Goal: Information Seeking & Learning: Learn about a topic

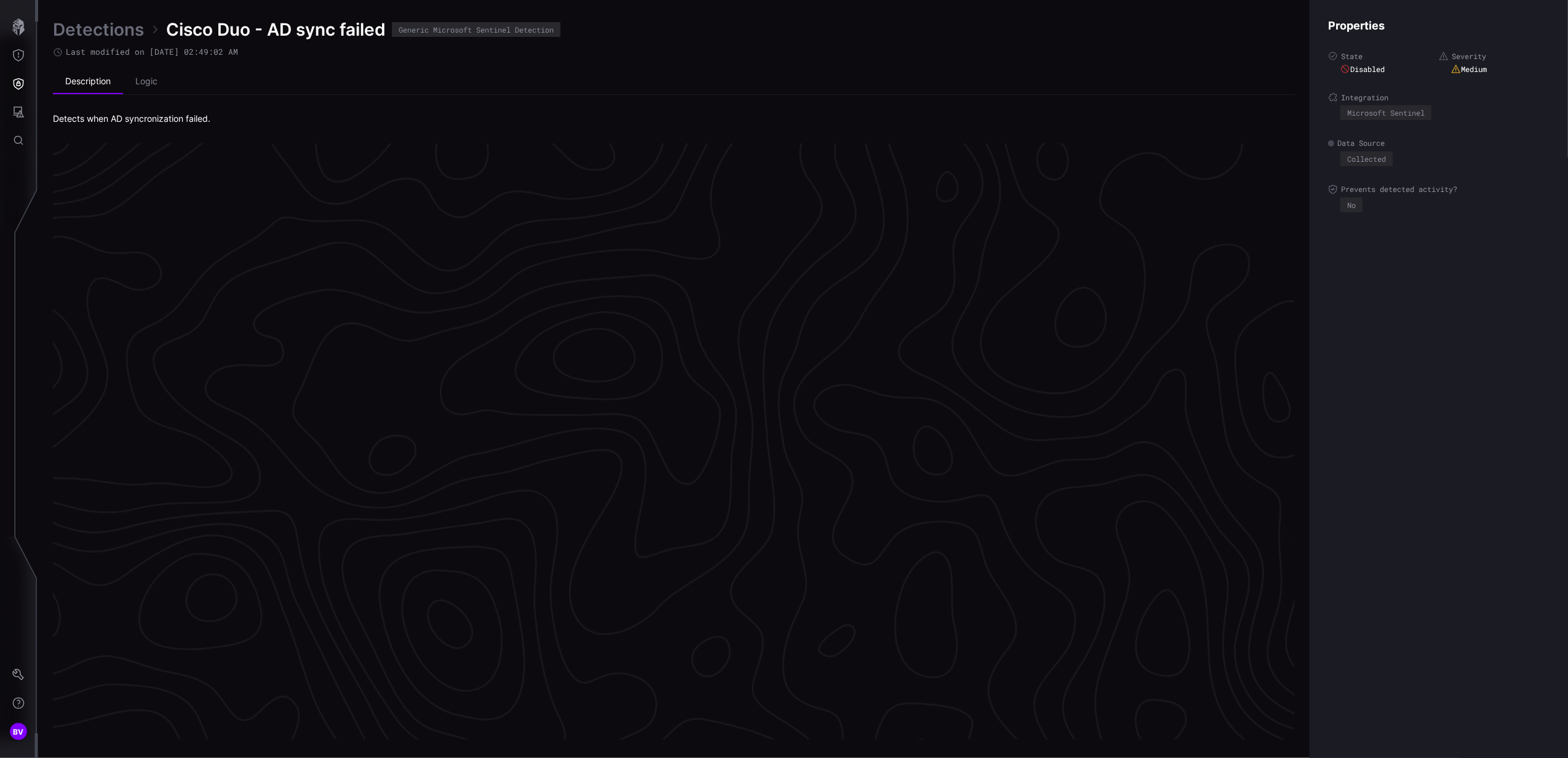
scroll to position [2477, 307]
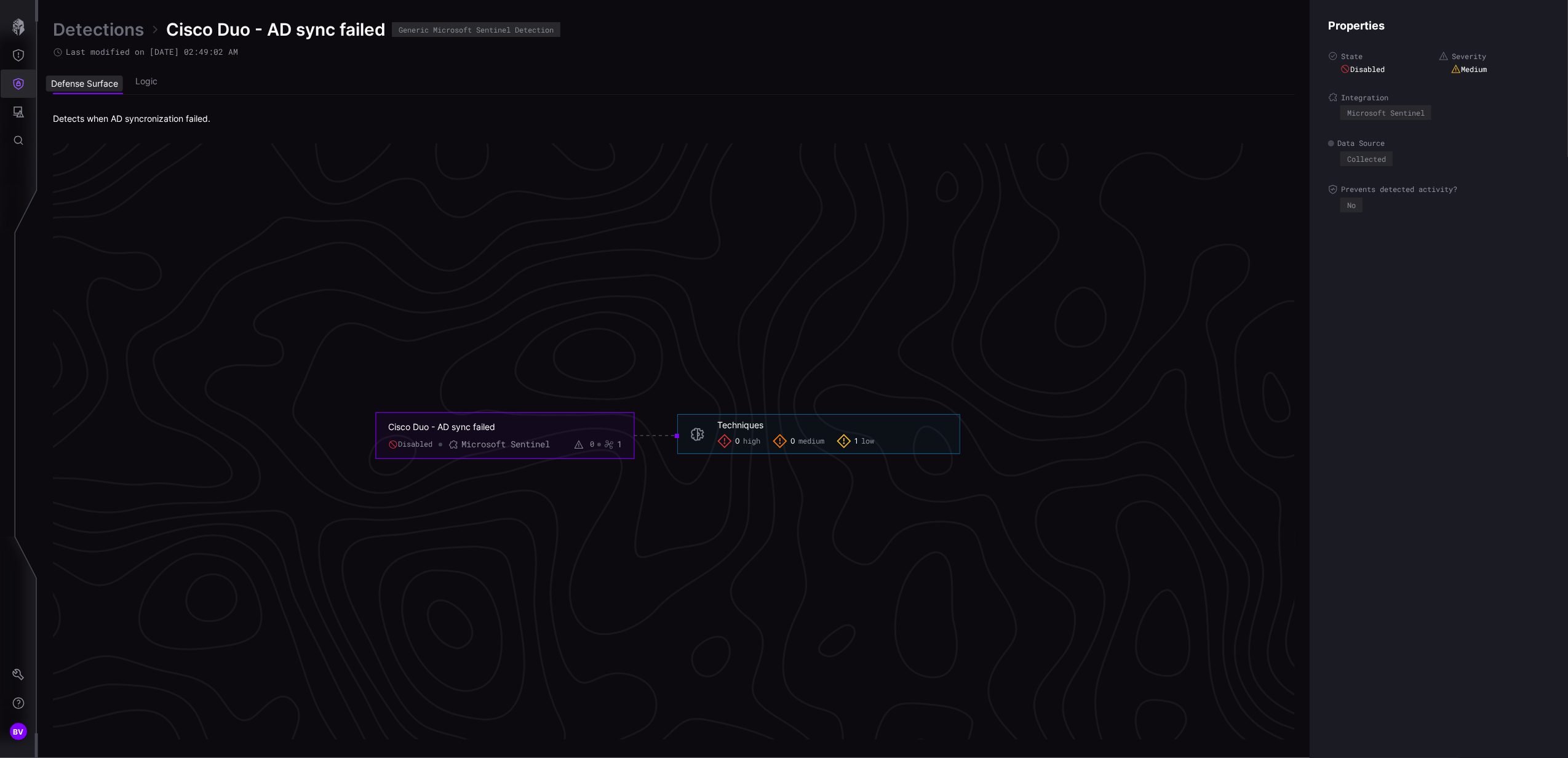
click at [27, 75] on button "Defense Surface" at bounding box center [18, 83] width 36 height 28
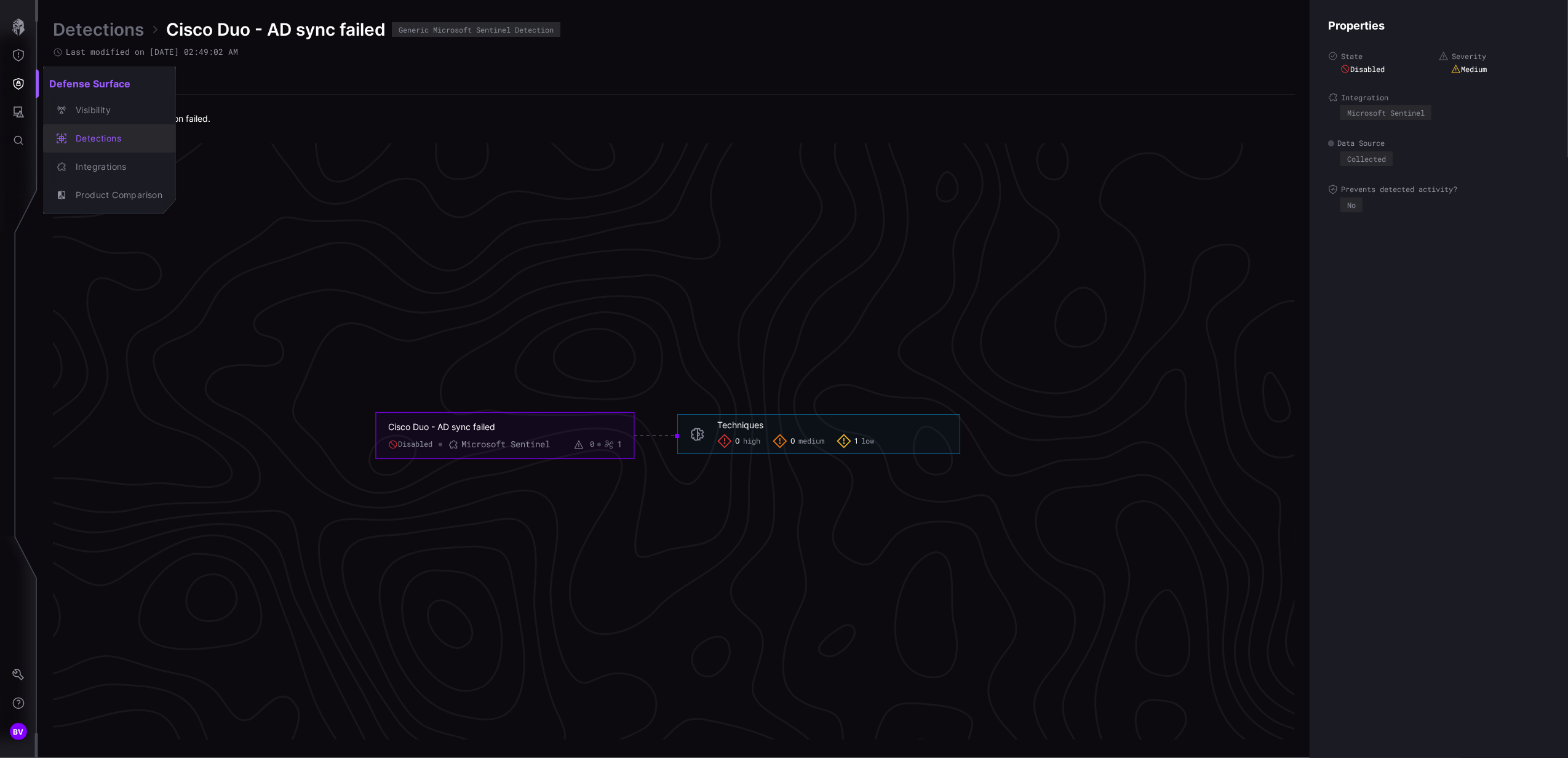
click at [104, 148] on button "Detections" at bounding box center [109, 138] width 133 height 28
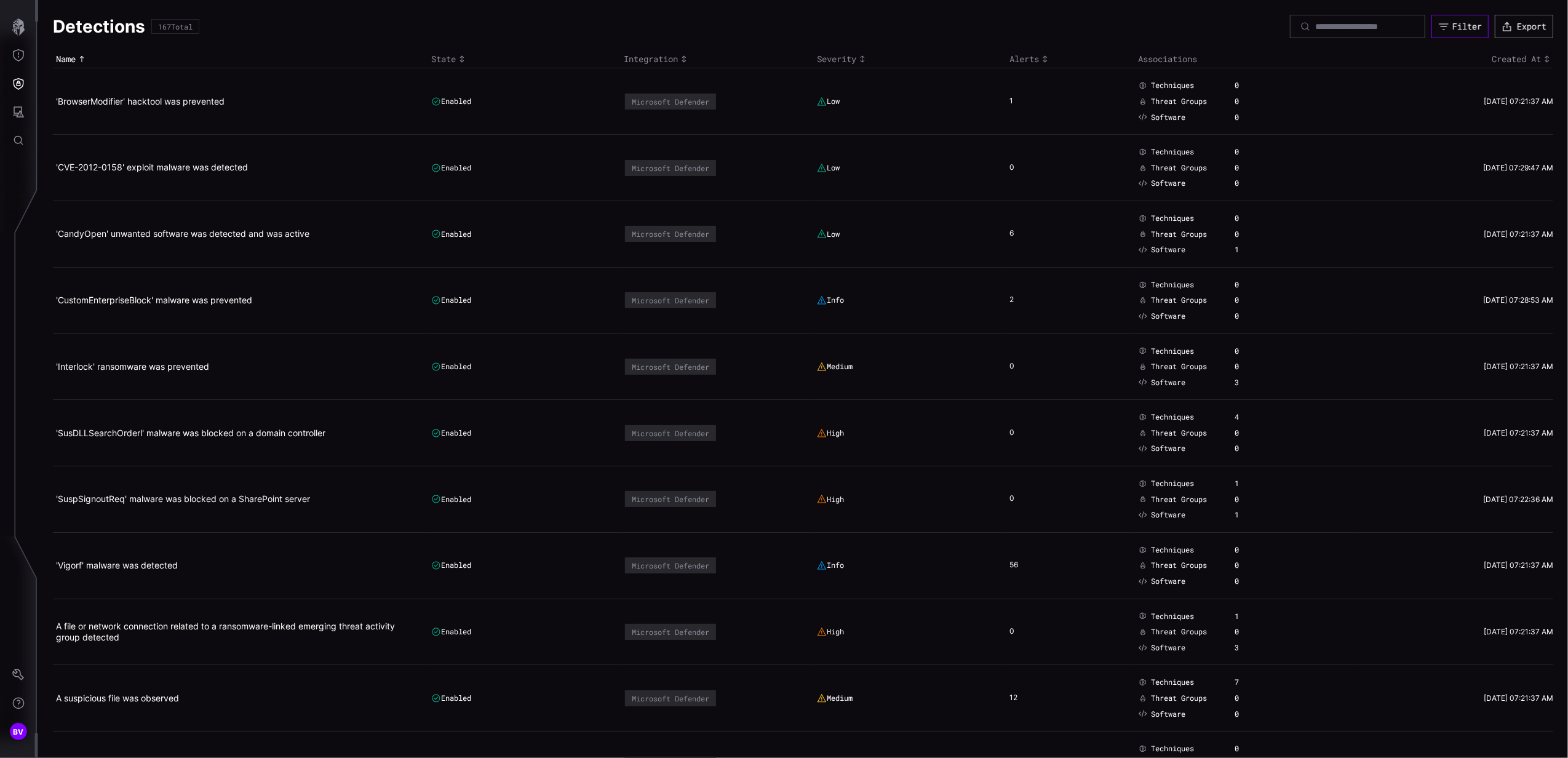
click at [1459, 18] on button "Filter" at bounding box center [1460, 26] width 57 height 24
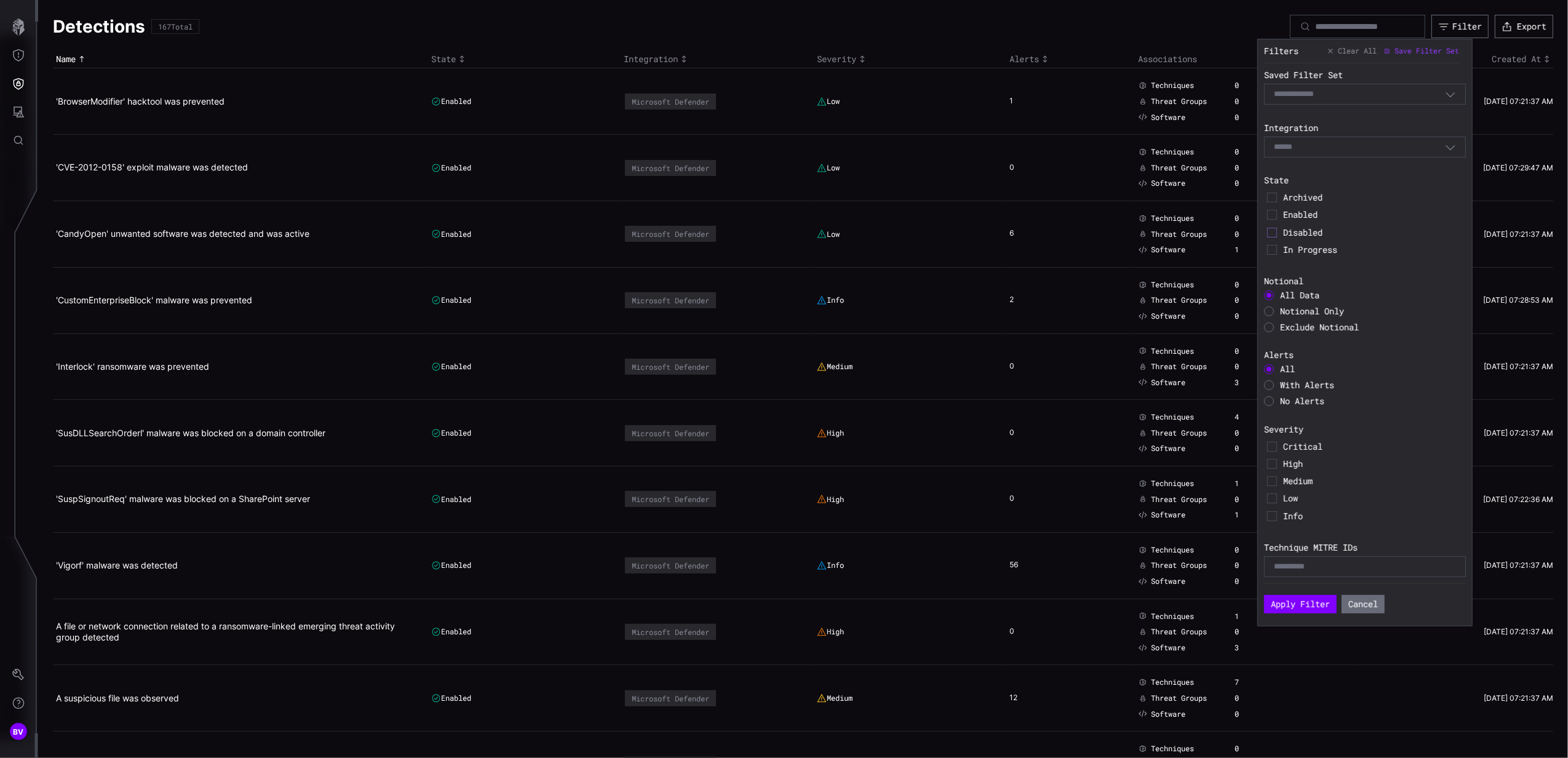
click at [1271, 230] on icon at bounding box center [1272, 232] width 10 height 10
click at [1298, 609] on button "Apply Filter" at bounding box center [1301, 604] width 73 height 18
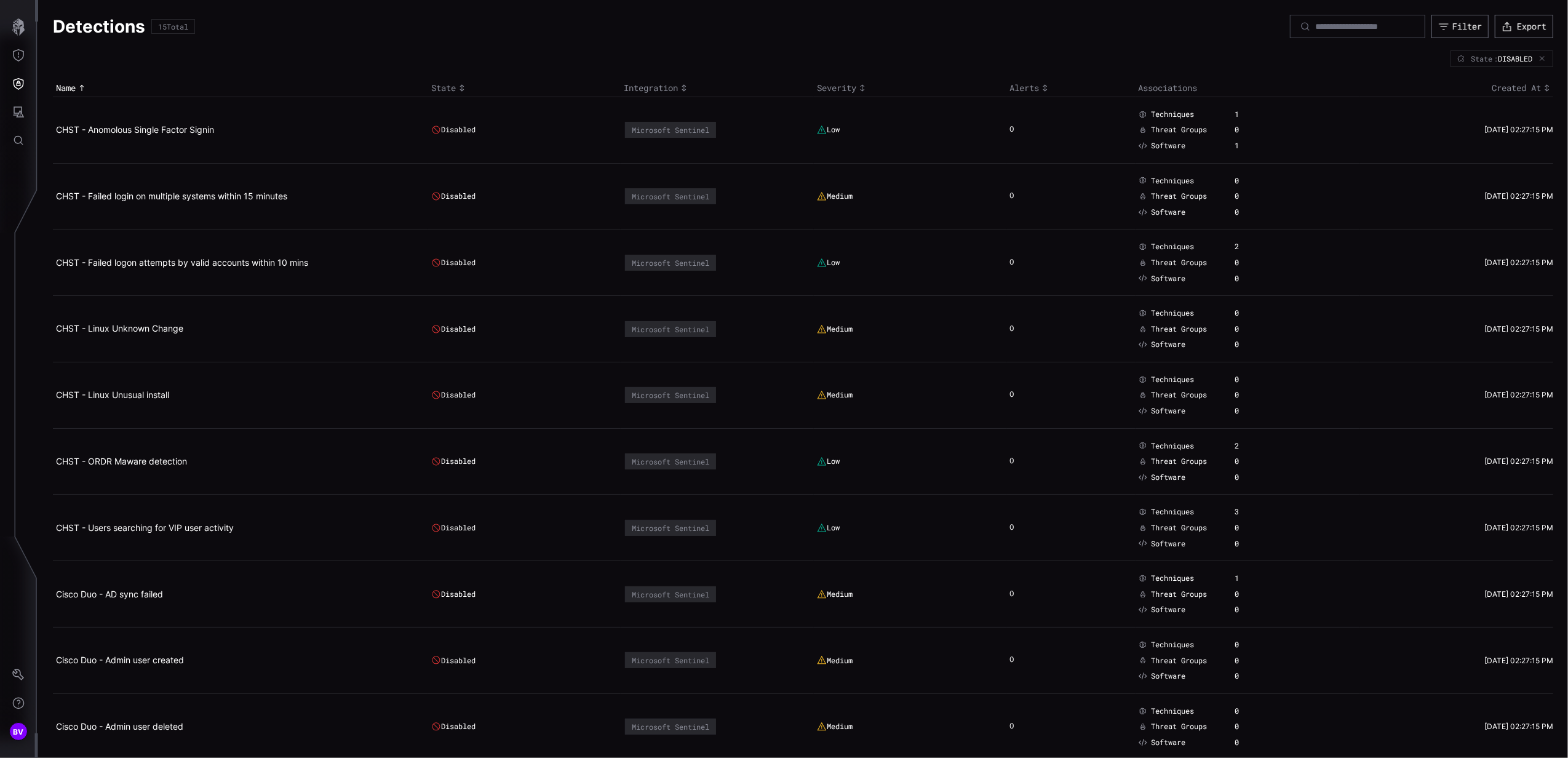
click at [171, 136] on h2 "CHST - Anomolous Single Factor Signin" at bounding box center [236, 129] width 360 height 11
click at [200, 129] on link "CHST - Anomolous Single Factor Signin" at bounding box center [135, 129] width 158 height 10
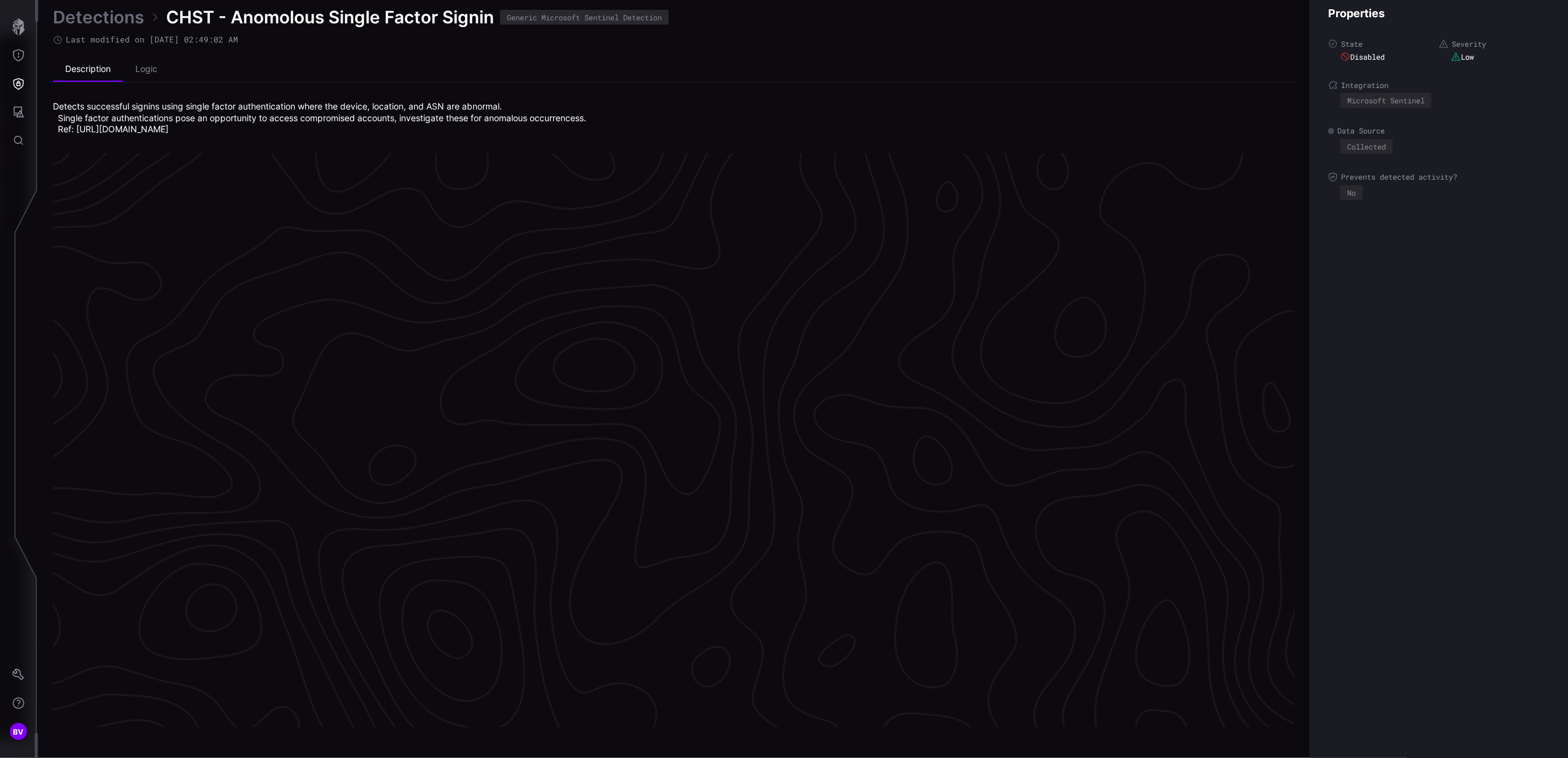
scroll to position [2488, 307]
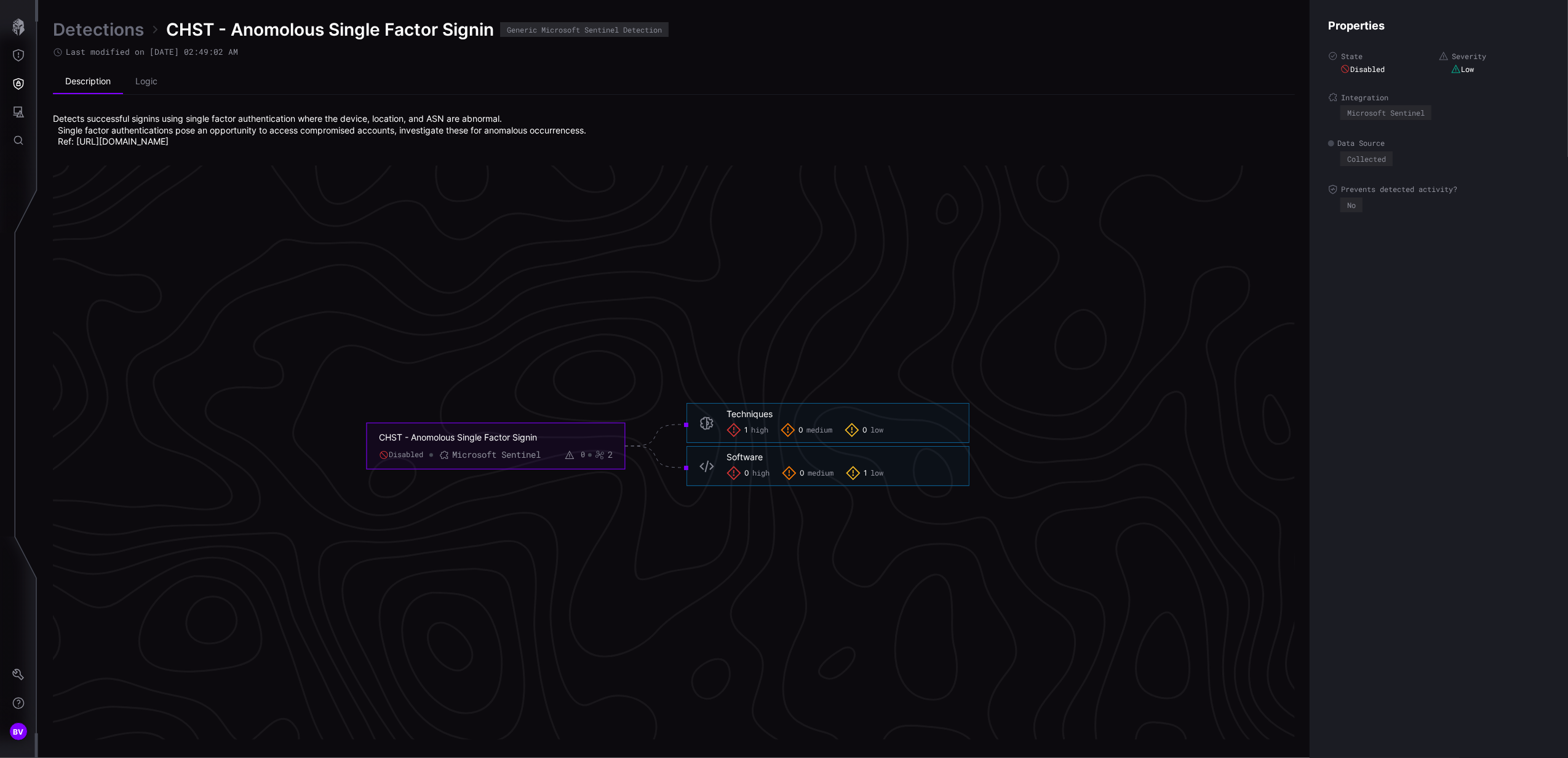
click at [117, 35] on link "Detections" at bounding box center [98, 29] width 91 height 22
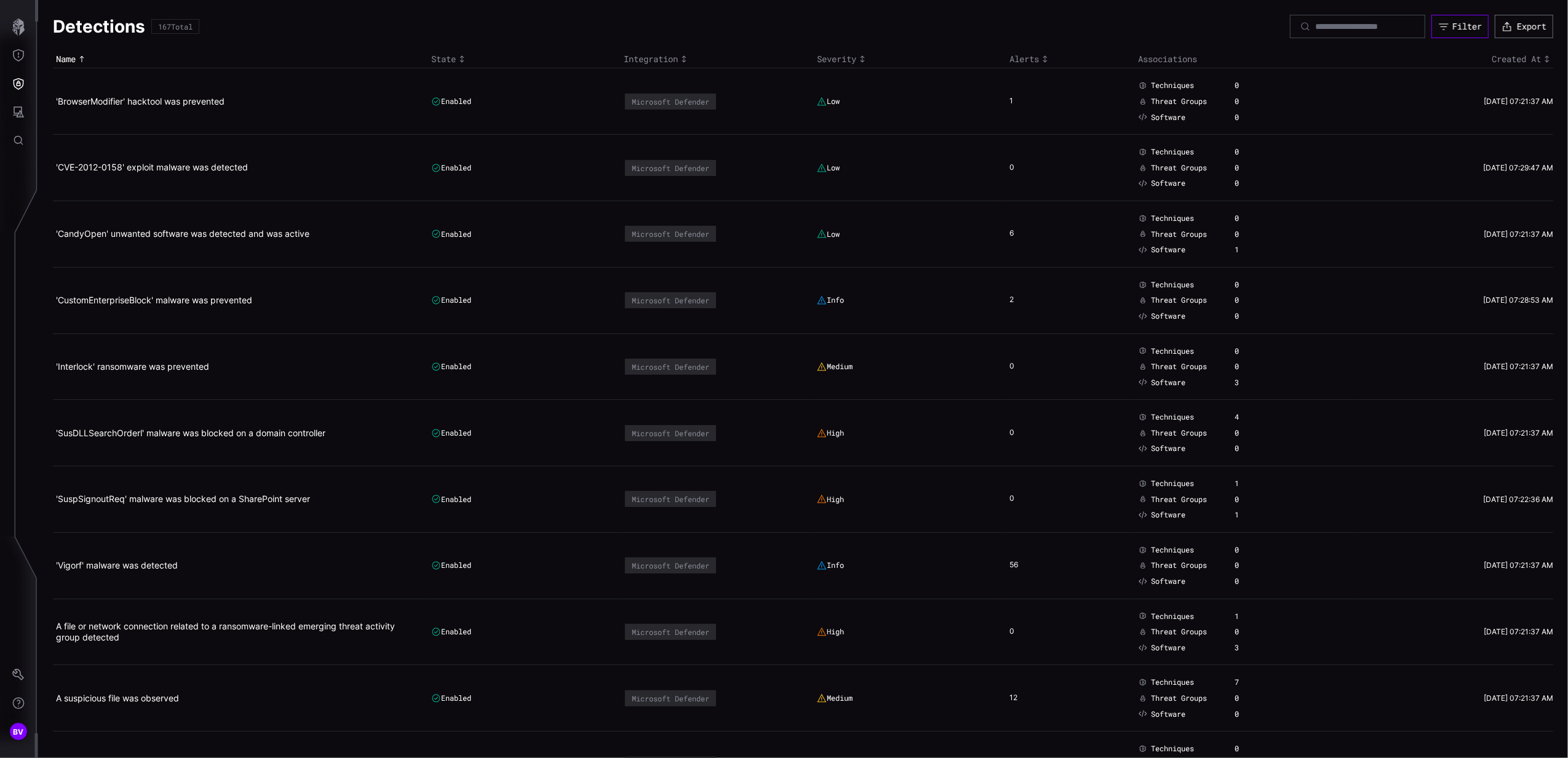
click at [1436, 15] on button "Filter" at bounding box center [1460, 26] width 57 height 24
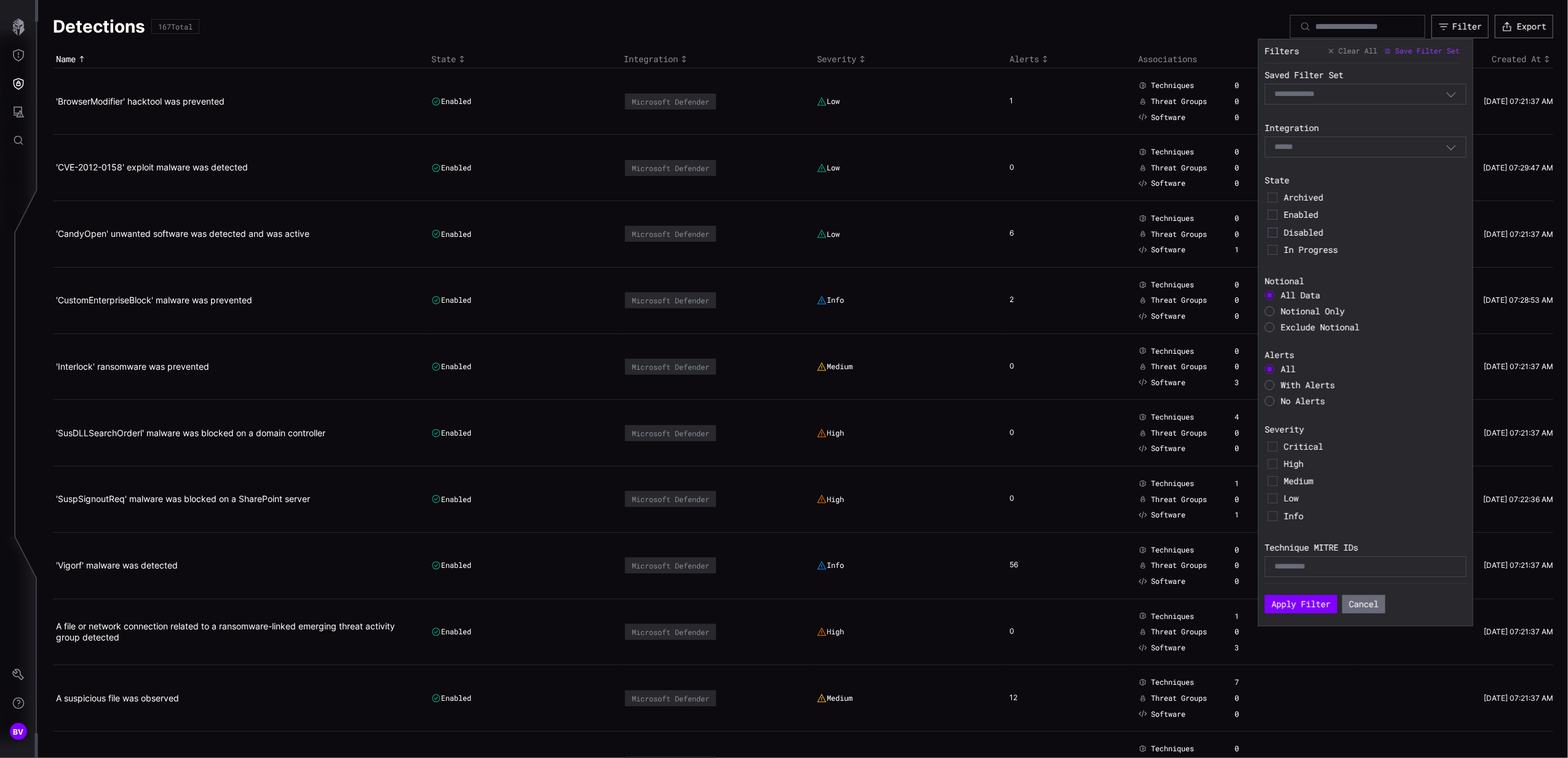
click at [1273, 230] on icon at bounding box center [1273, 232] width 10 height 10
click at [1291, 605] on button "Apply Filter" at bounding box center [1301, 605] width 70 height 18
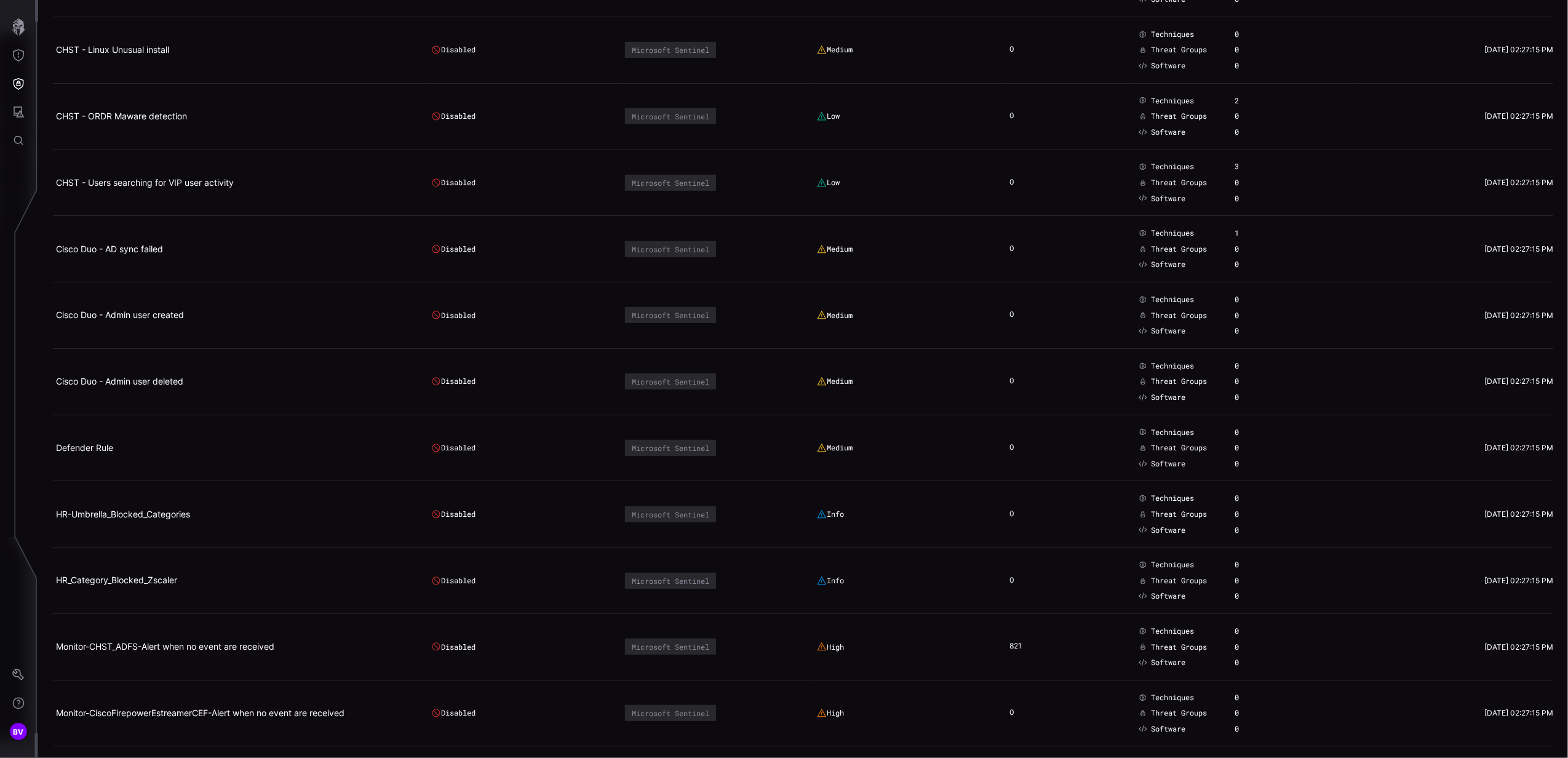
scroll to position [377, 0]
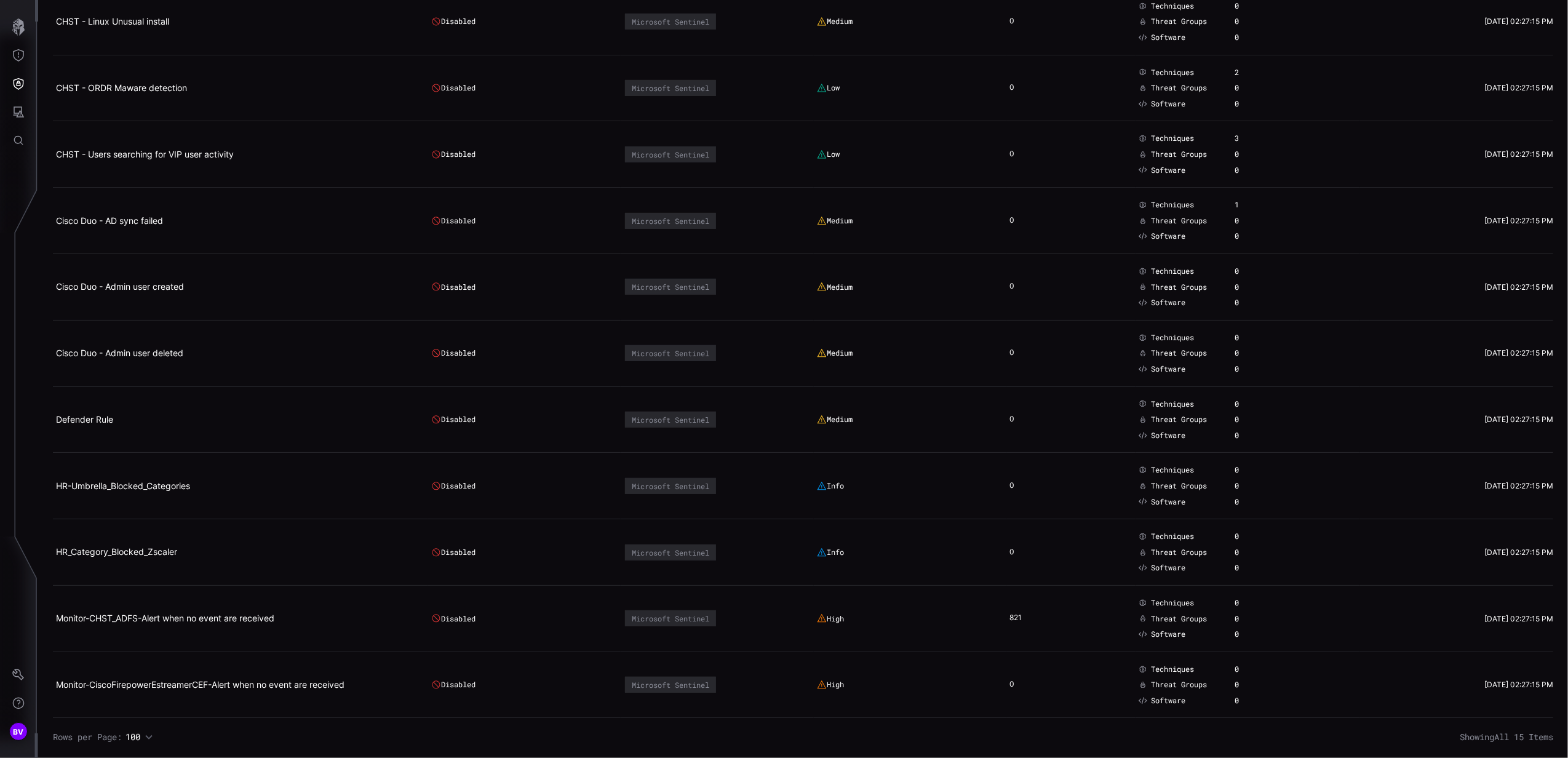
click at [350, 623] on h2 "Monitor-CHST_ADFS-Alert when no event are received" at bounding box center [236, 618] width 360 height 11
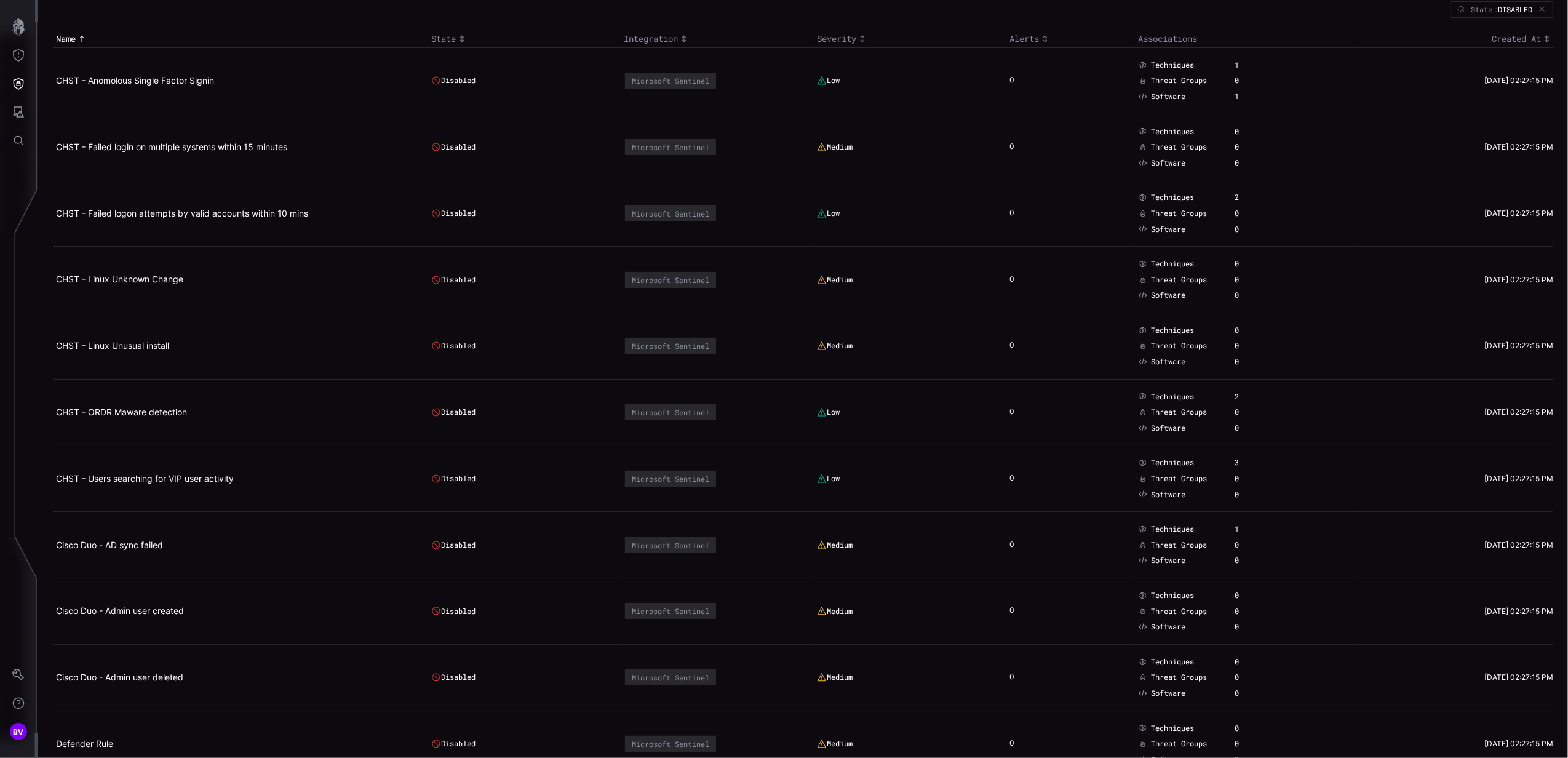
scroll to position [0, 0]
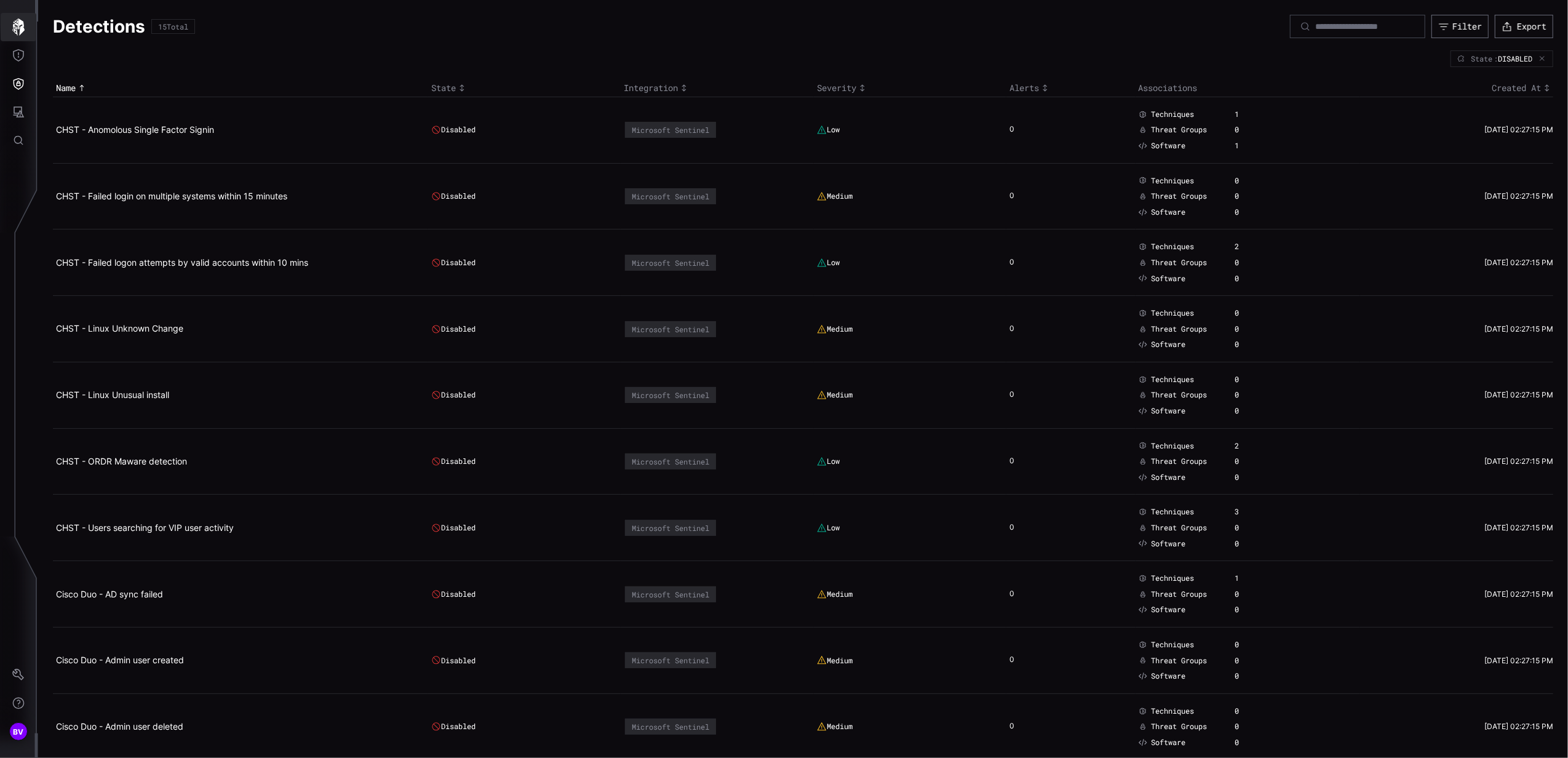
click at [21, 26] on icon "button" at bounding box center [18, 27] width 12 height 17
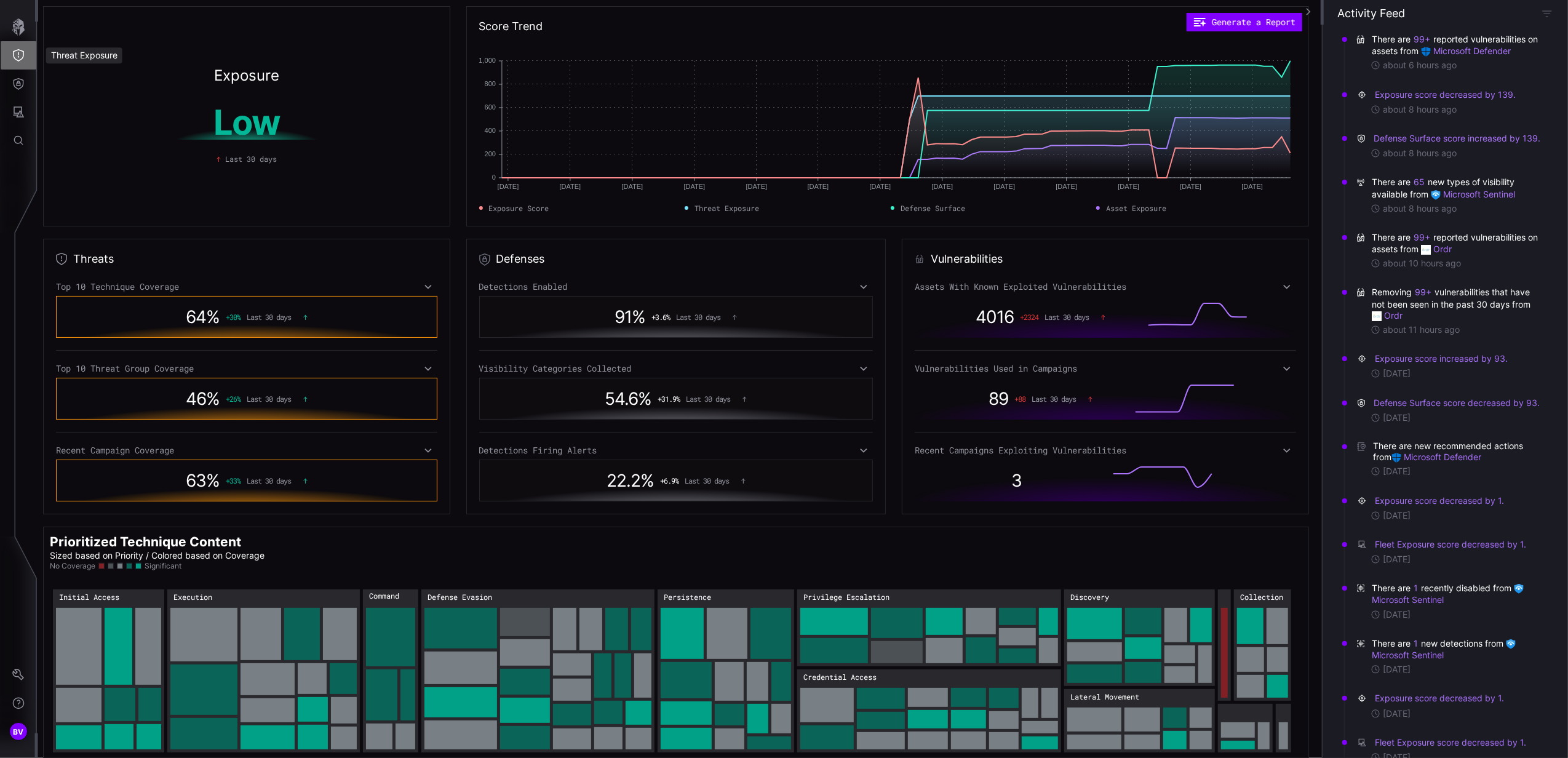
click at [18, 49] on icon "Threat Exposure" at bounding box center [18, 55] width 12 height 12
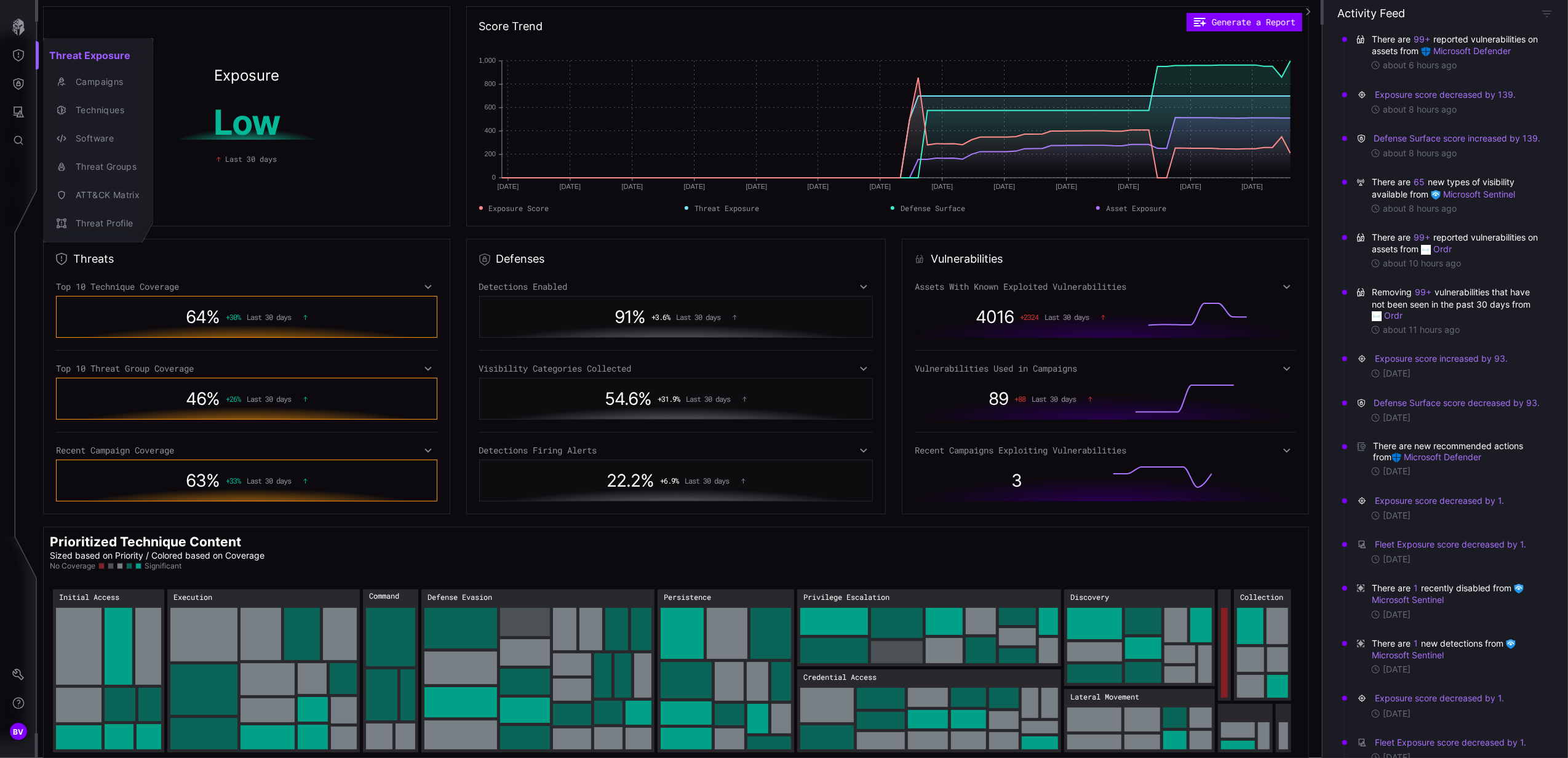
click at [18, 81] on div at bounding box center [784, 379] width 1568 height 758
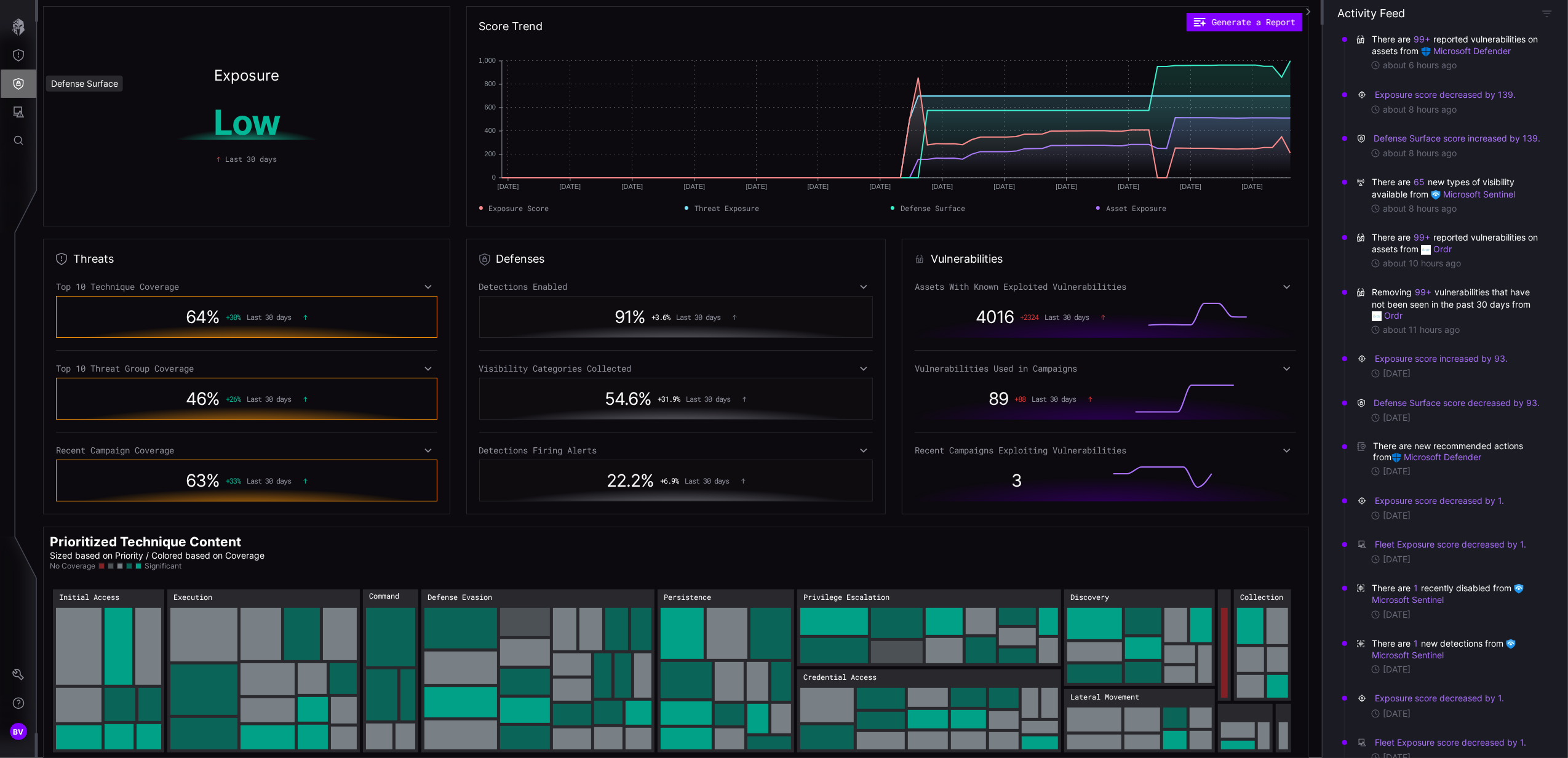
click at [18, 81] on icon "Defense Surface" at bounding box center [18, 84] width 10 height 11
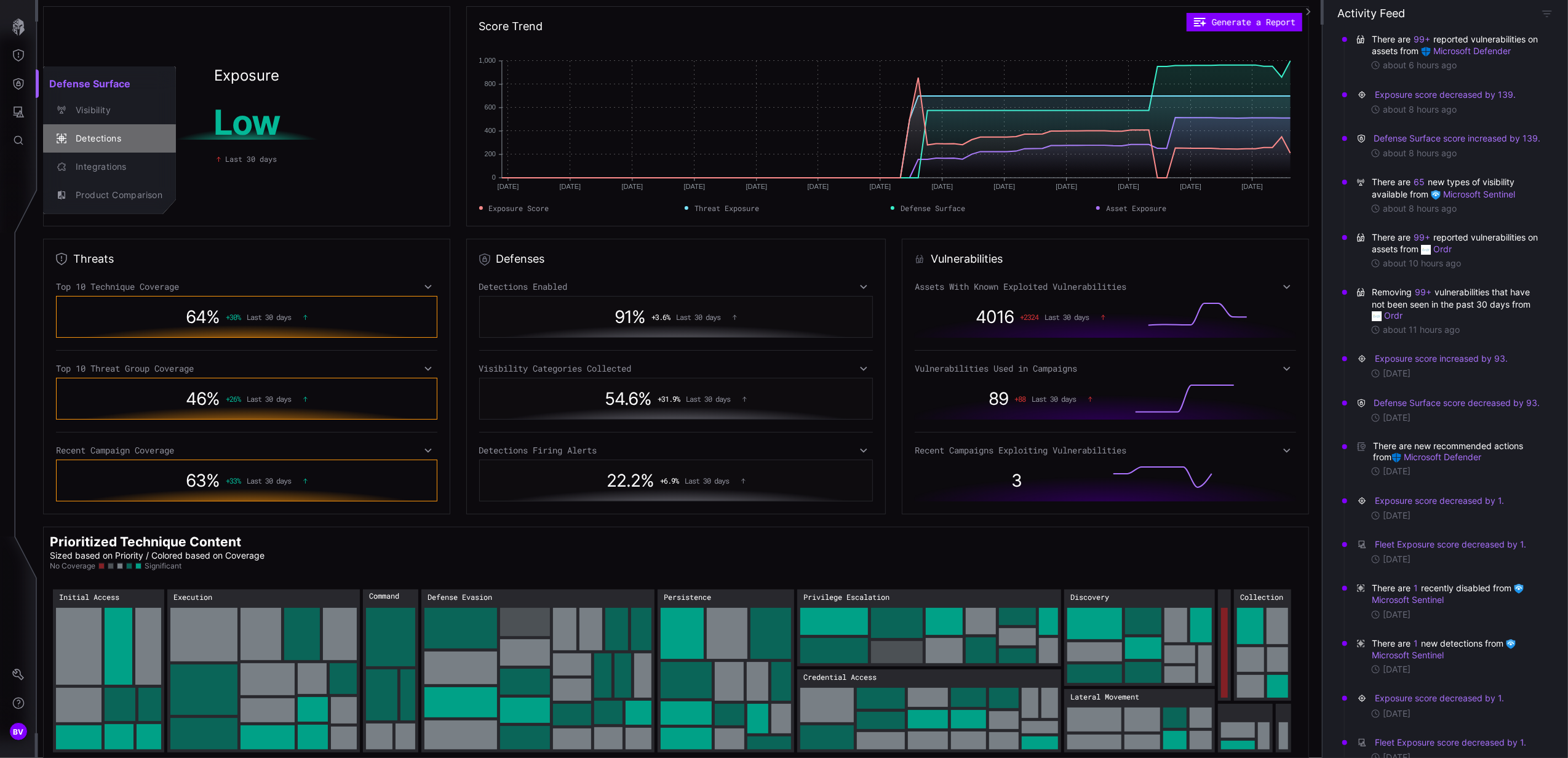
click at [101, 148] on button "Detections" at bounding box center [109, 138] width 133 height 28
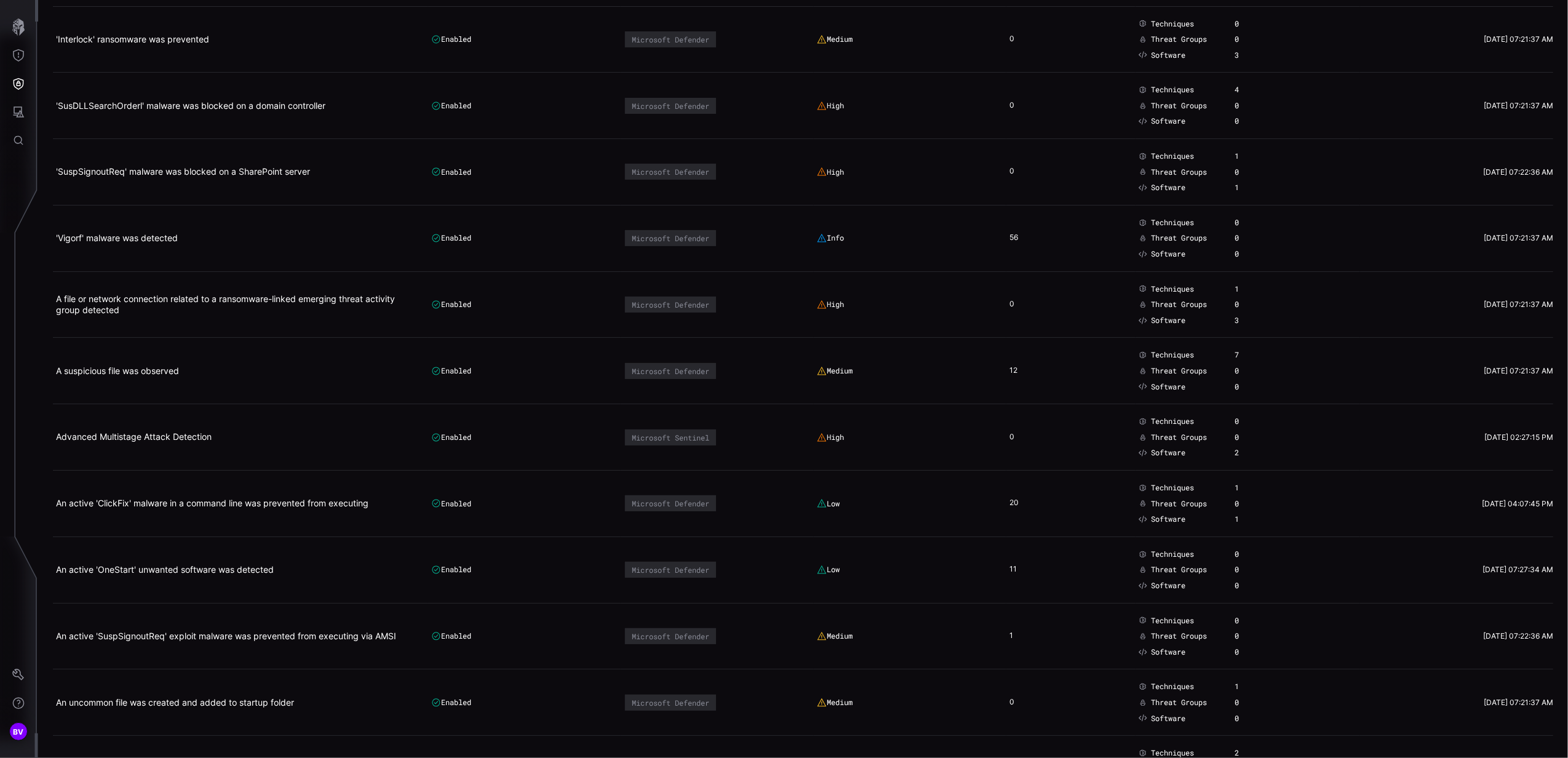
scroll to position [164, 0]
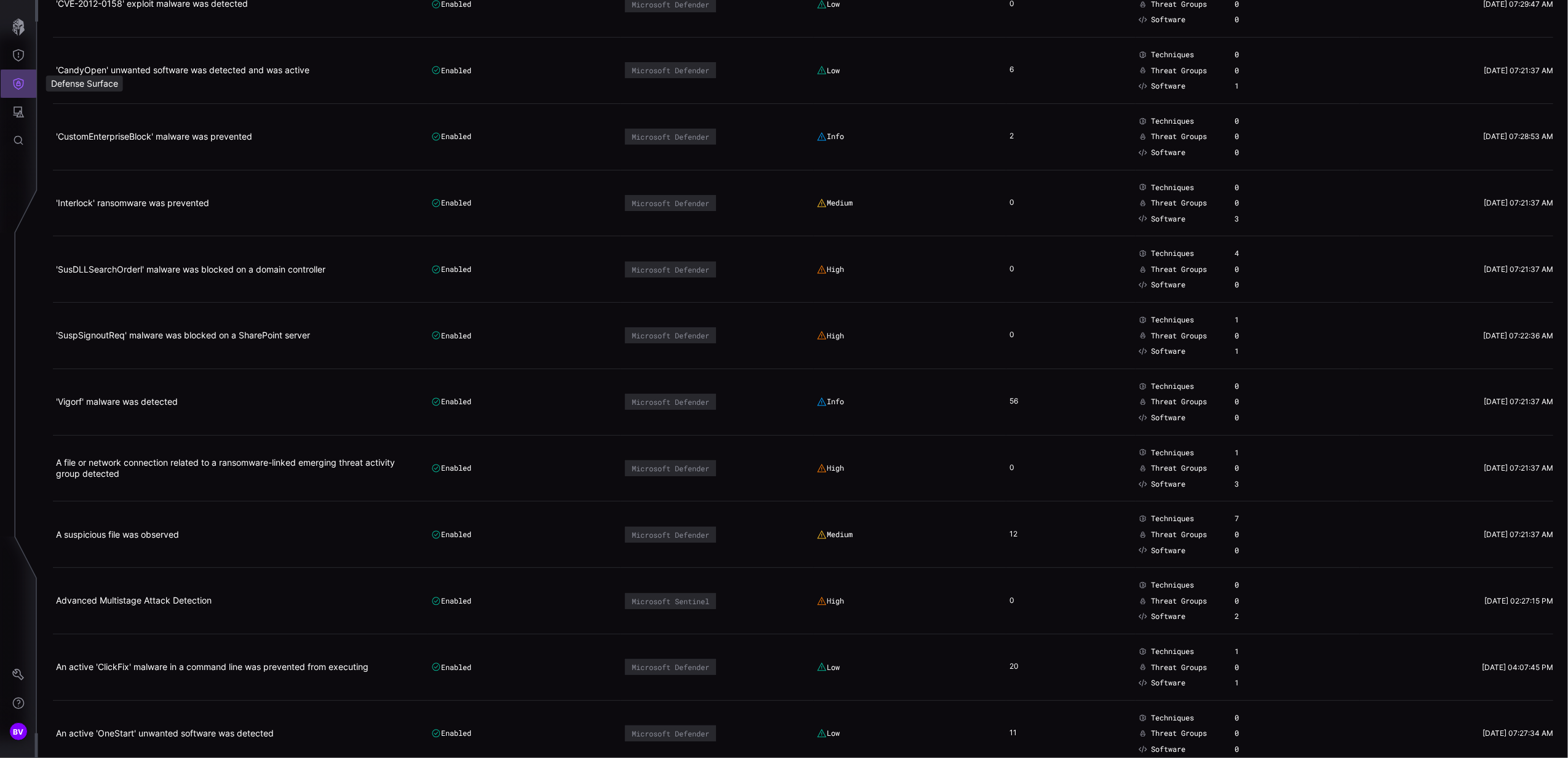
click at [21, 97] on button "Defense Surface" at bounding box center [18, 83] width 36 height 28
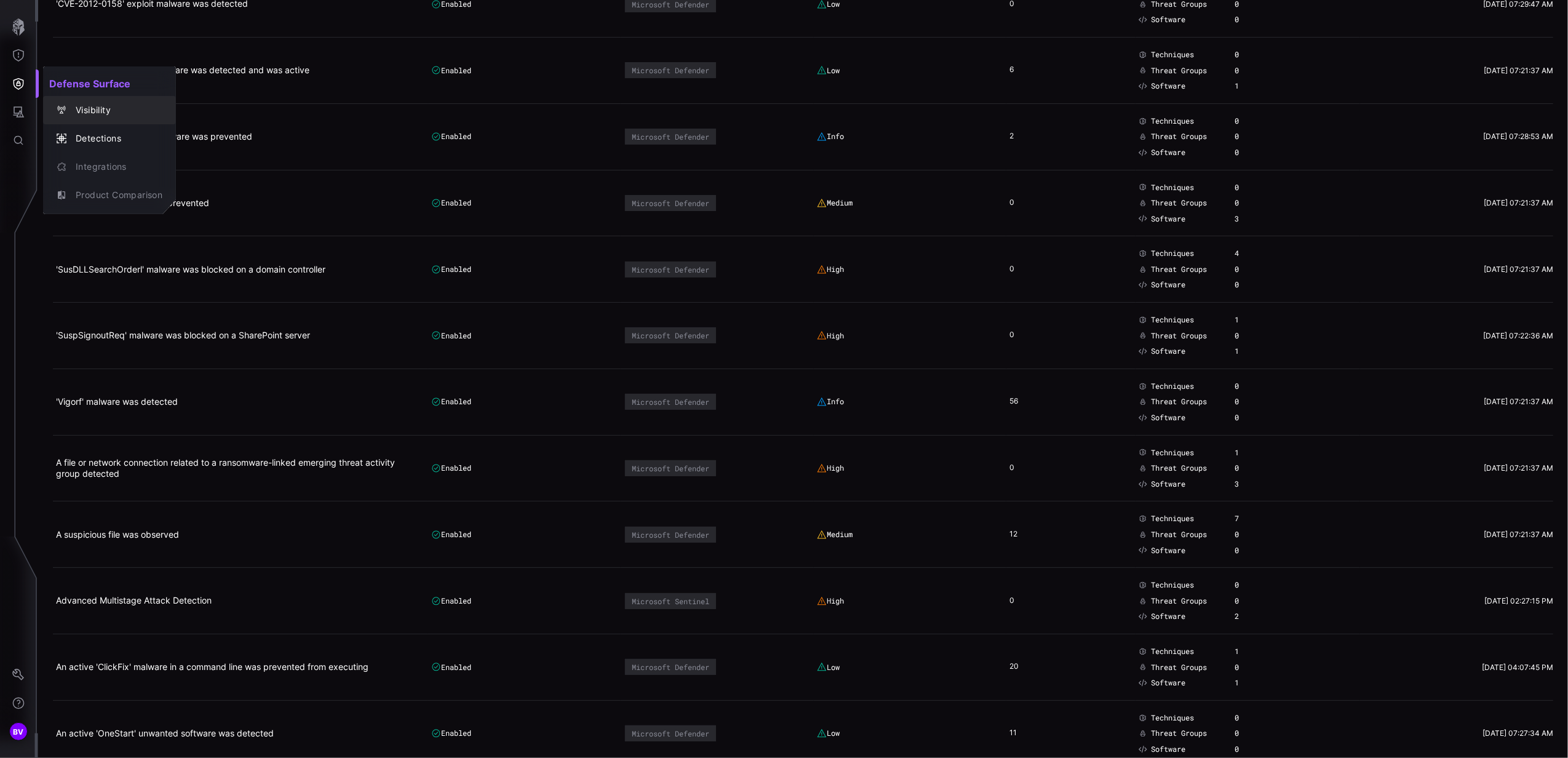
click at [73, 116] on div "Visibility" at bounding box center [116, 110] width 93 height 15
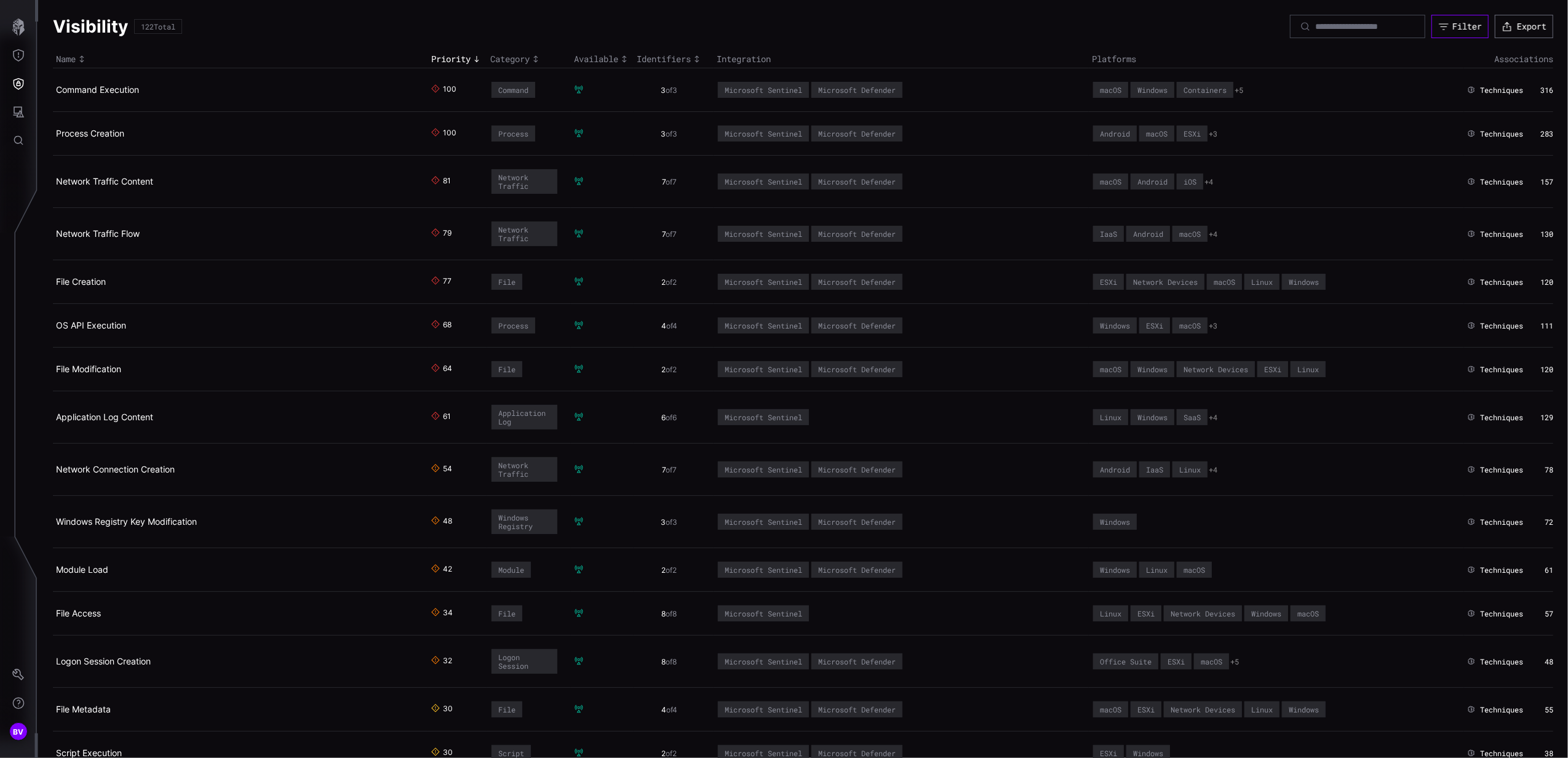
click at [1453, 25] on div "Filter" at bounding box center [1467, 26] width 29 height 11
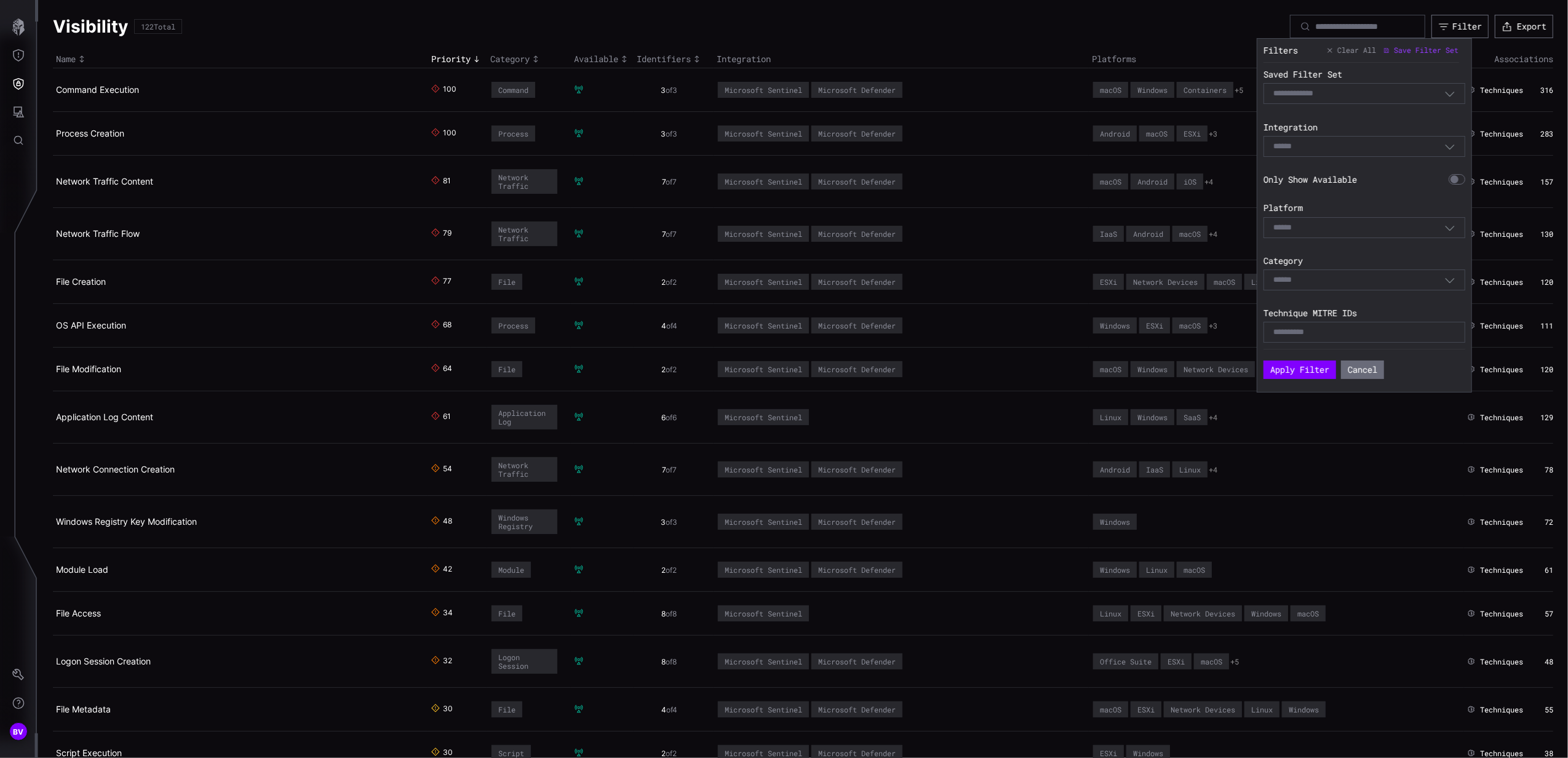
click at [1346, 150] on div "Select" at bounding box center [1359, 146] width 171 height 11
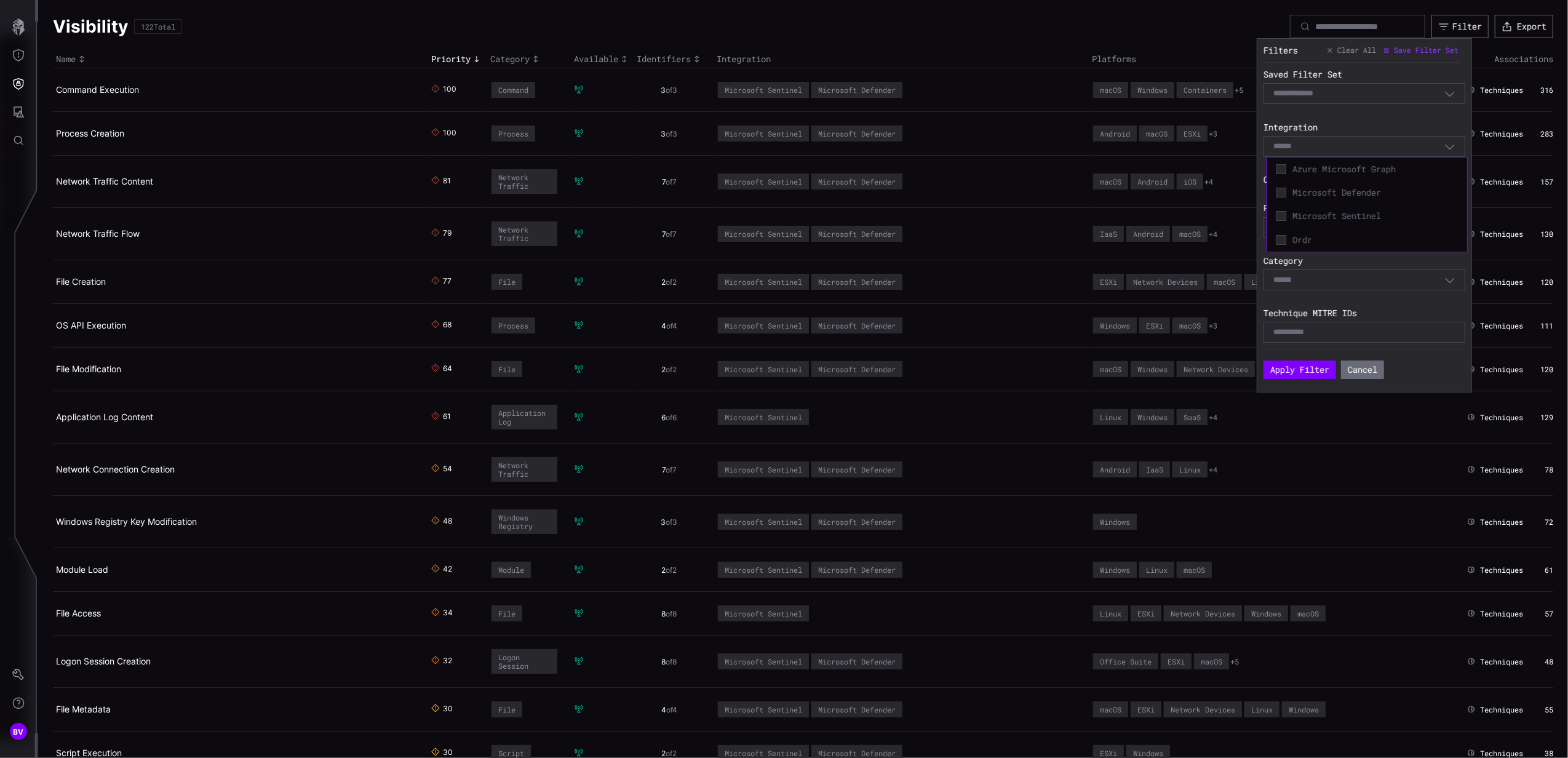
click at [1346, 150] on div "Select" at bounding box center [1359, 146] width 171 height 11
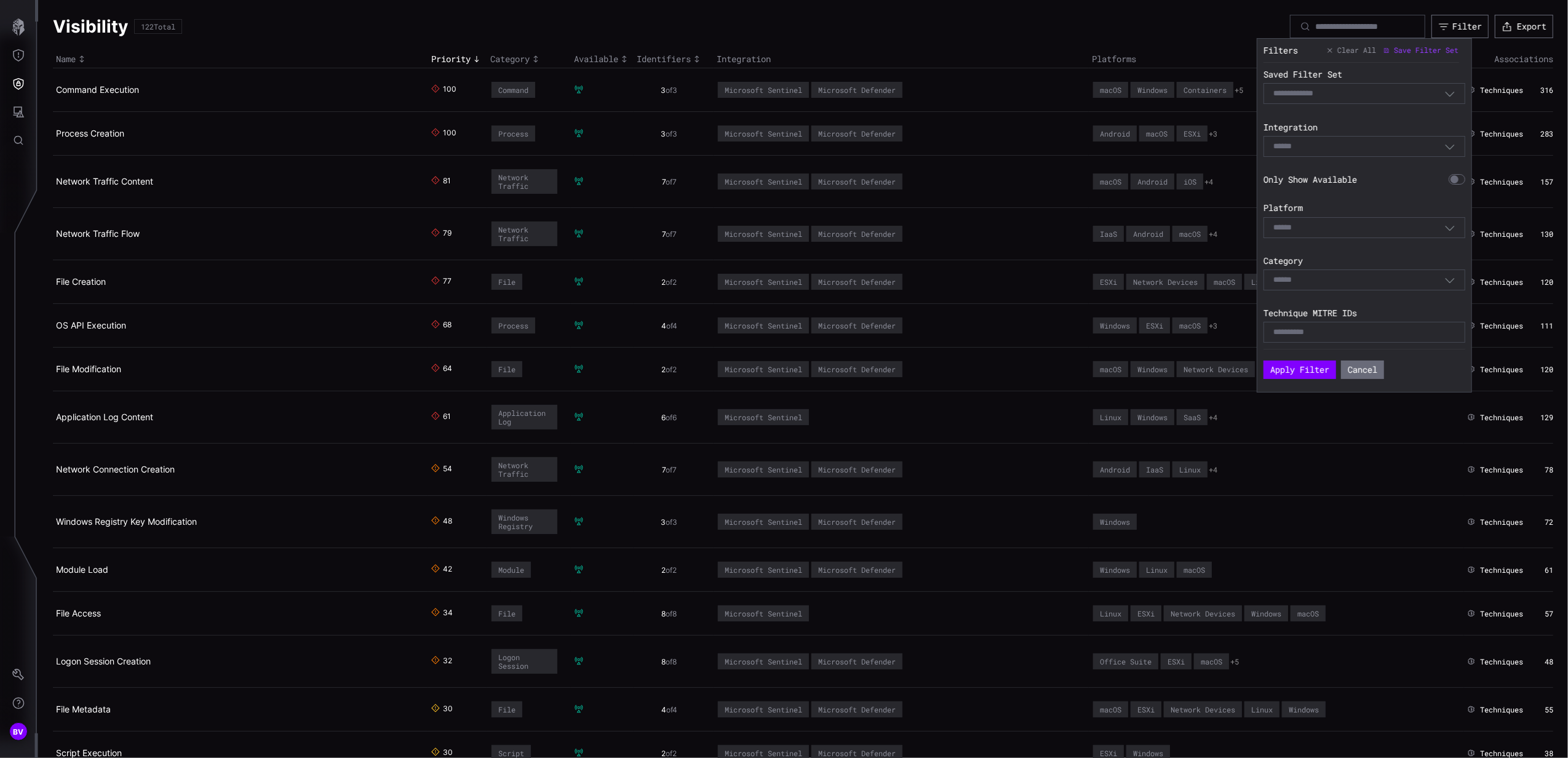
click at [1420, 362] on section "Apply Filter Cancel" at bounding box center [1364, 363] width 202 height 30
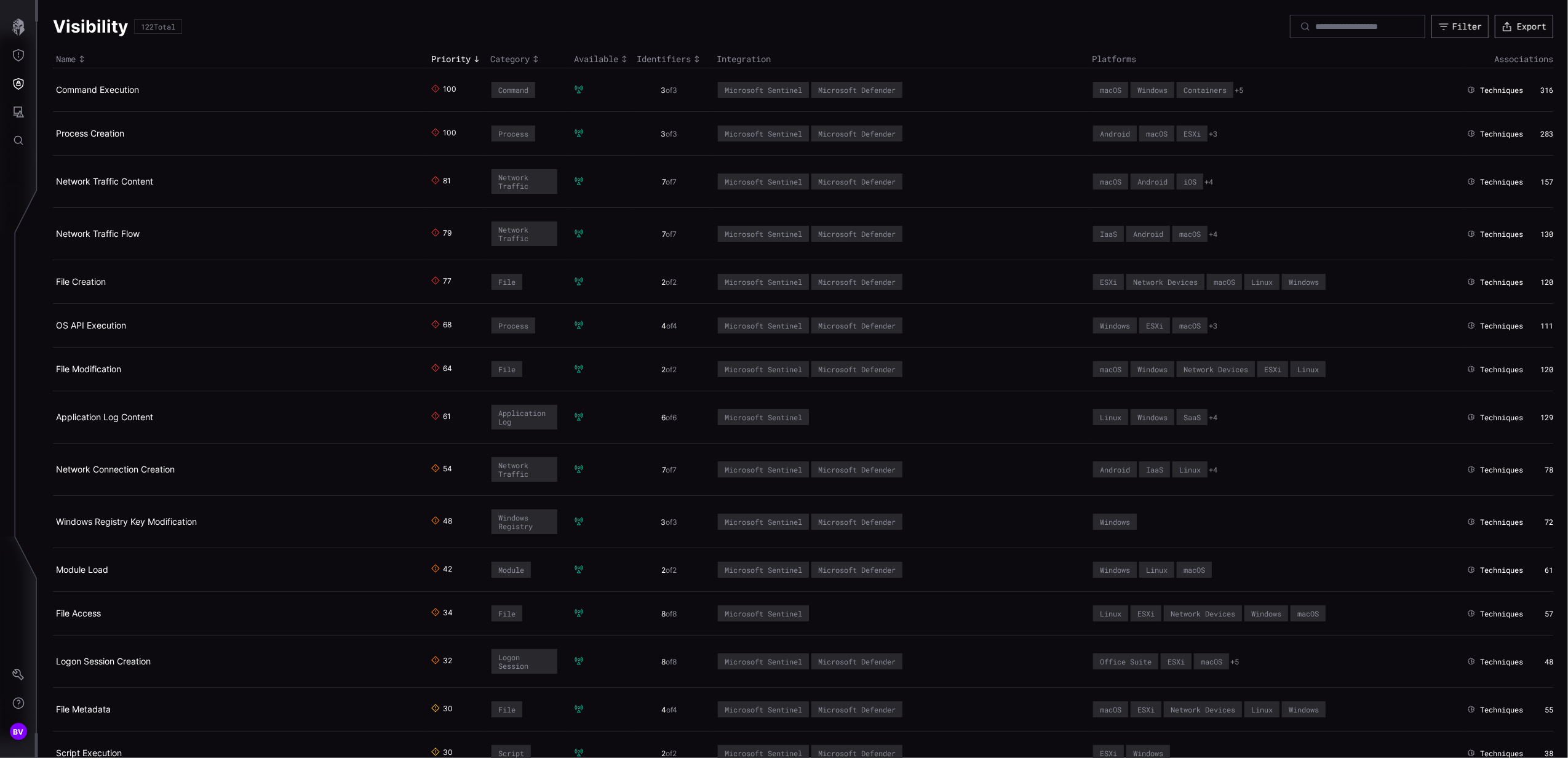
click at [646, 58] on div "Identifiers" at bounding box center [674, 59] width 74 height 11
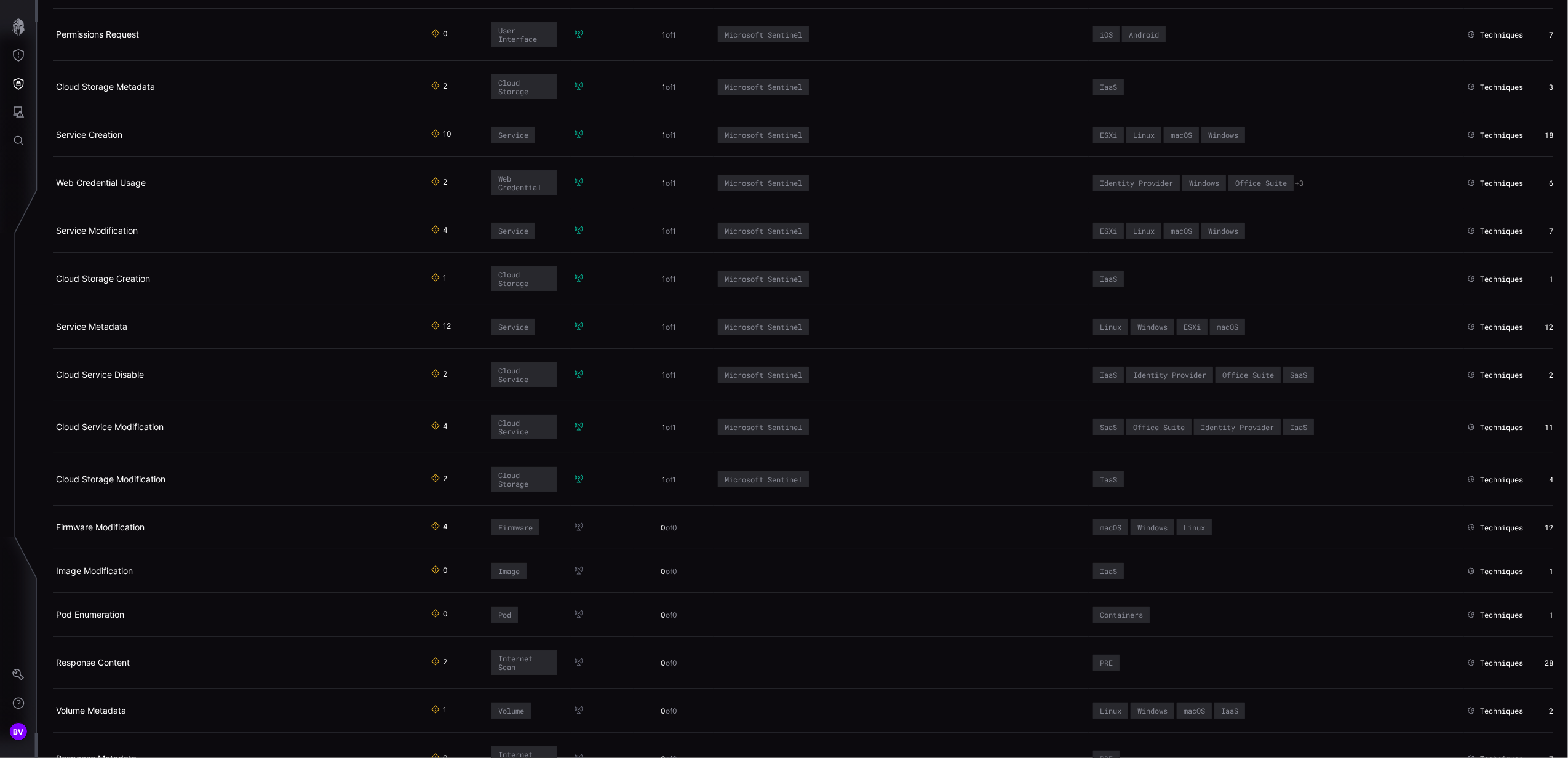
scroll to position [3035, 0]
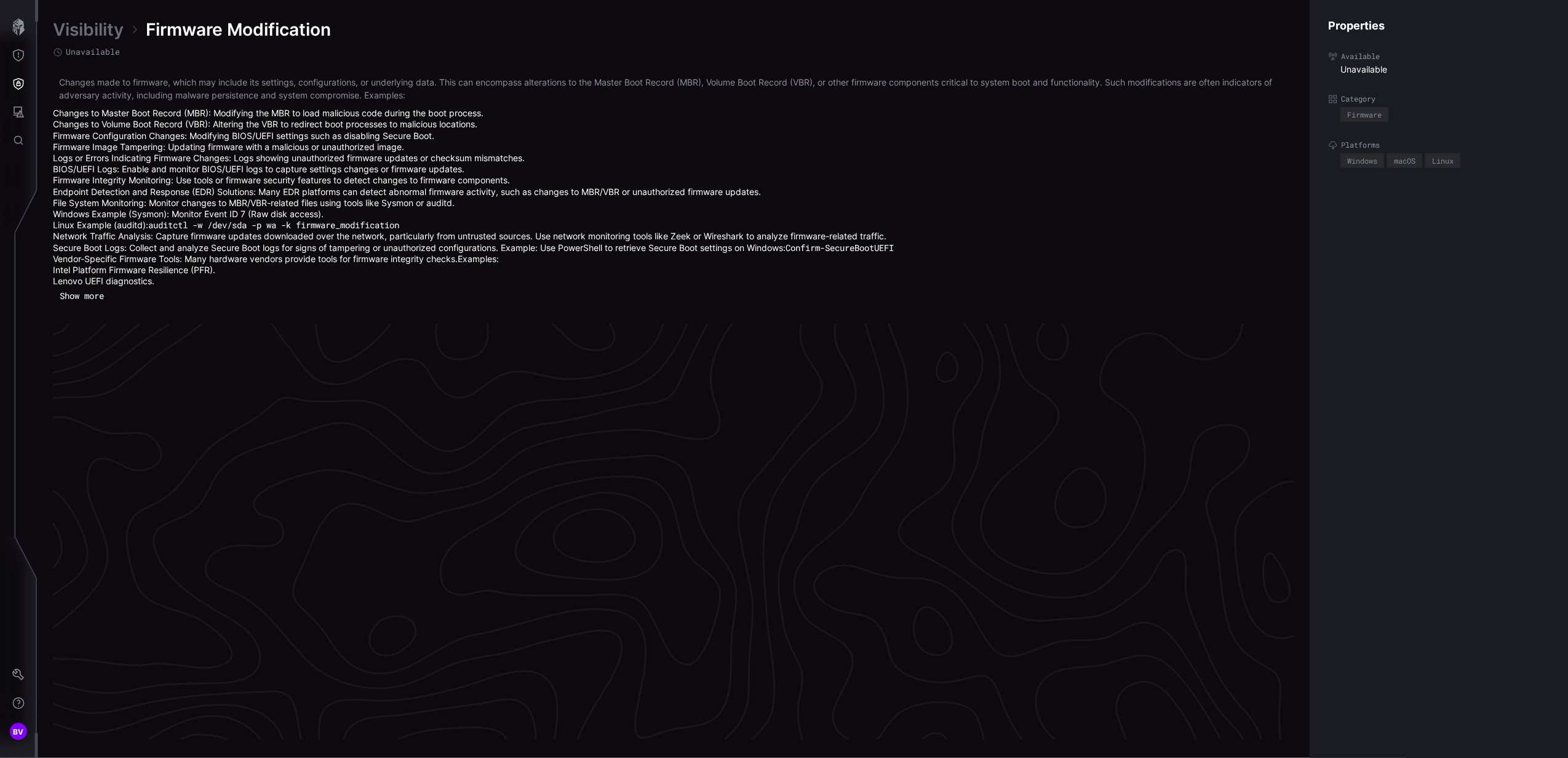
scroll to position [2567, 307]
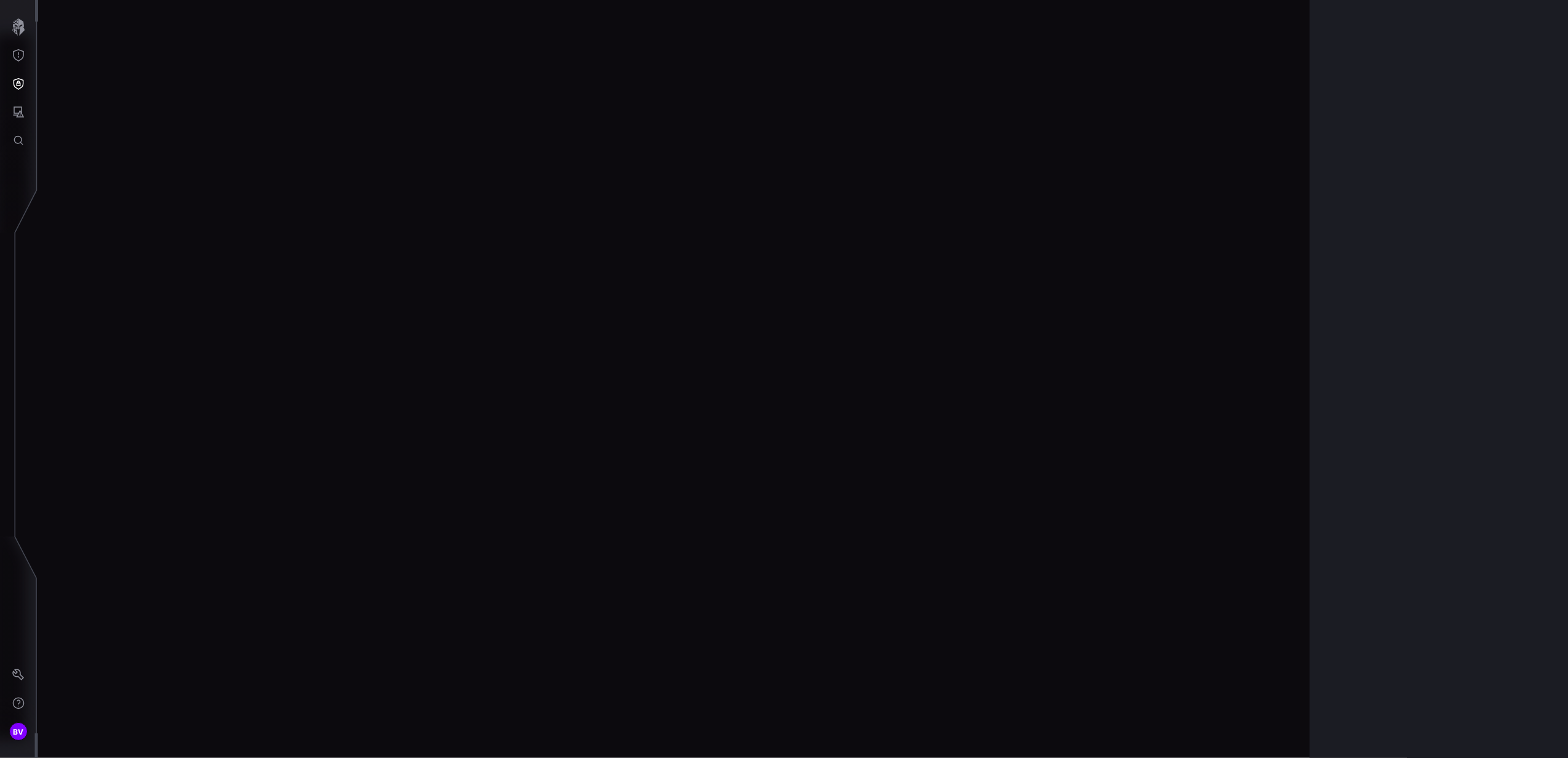
scroll to position [2462, 307]
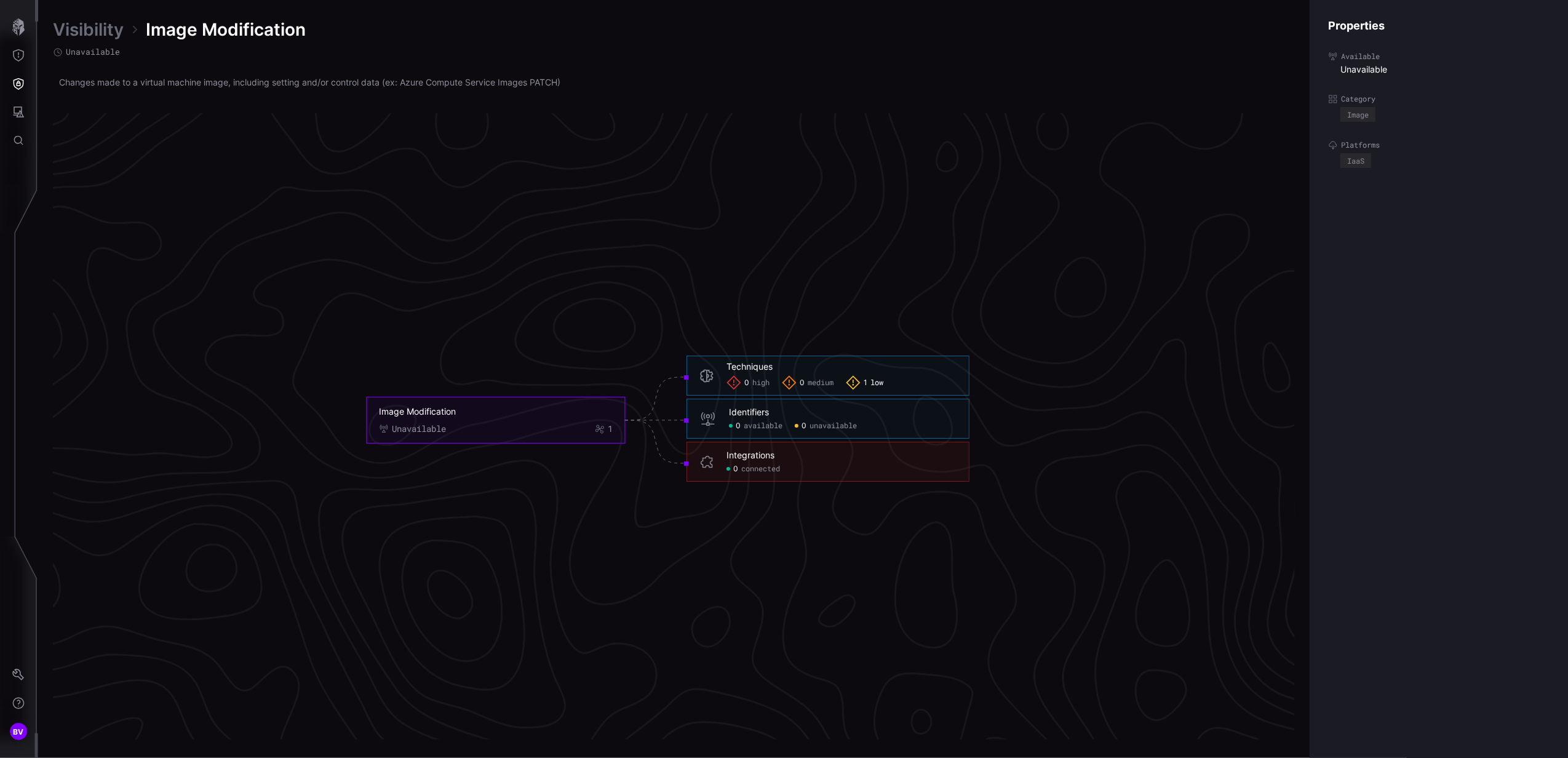
click at [879, 384] on span "low" at bounding box center [877, 383] width 13 height 10
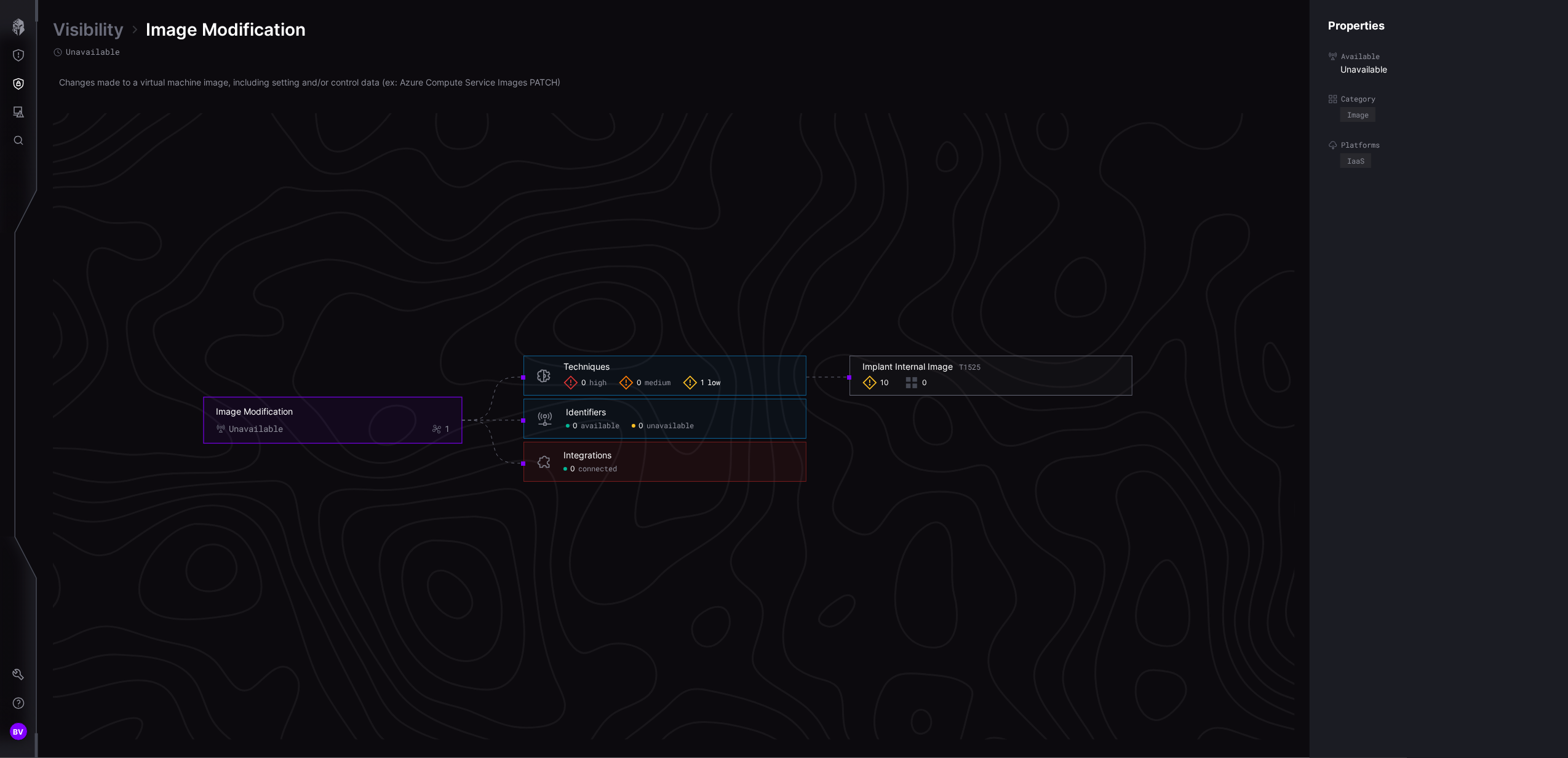
click at [892, 370] on div "Implant Internal Image T1525" at bounding box center [922, 367] width 118 height 11
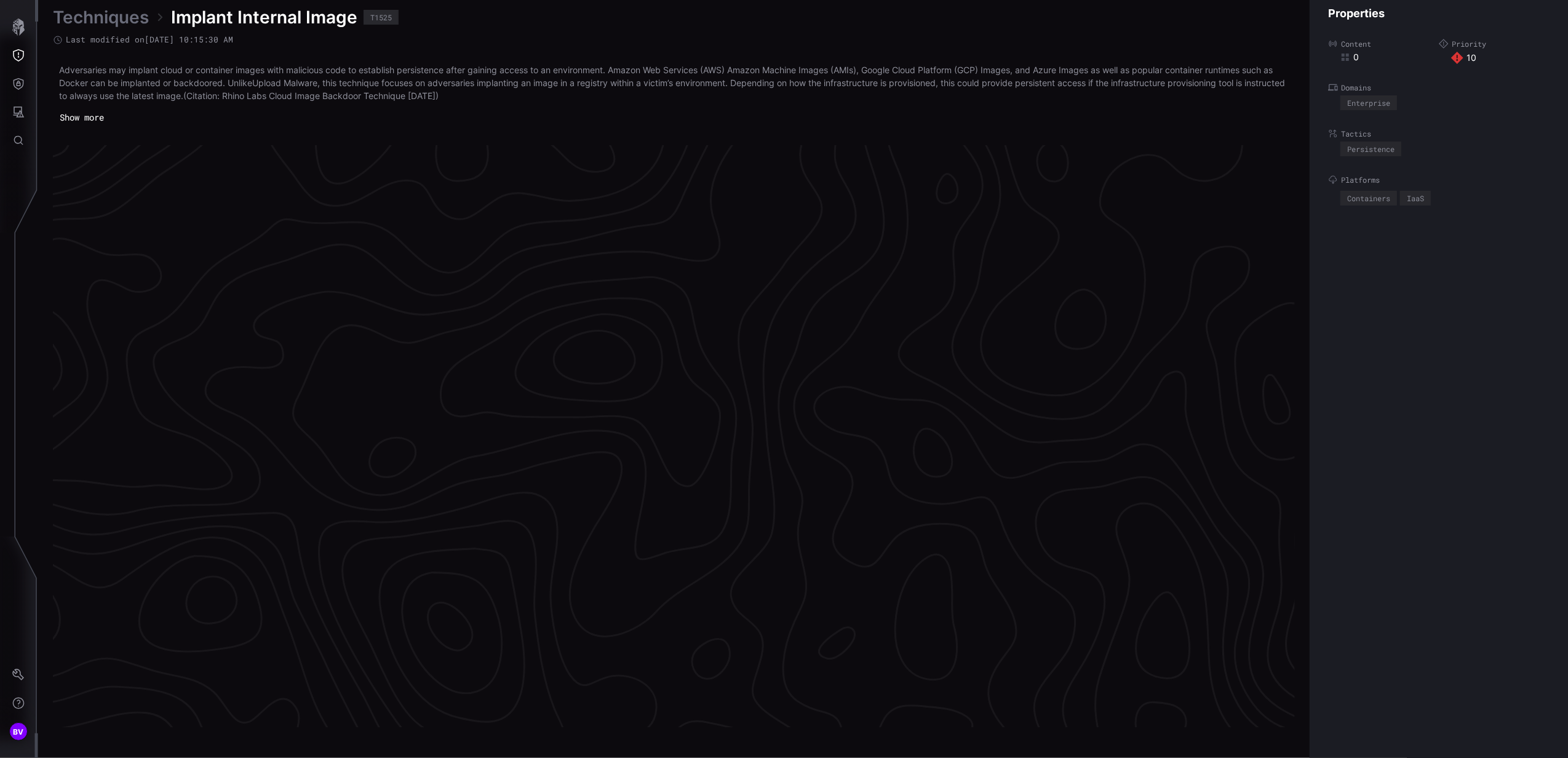
scroll to position [2484, 307]
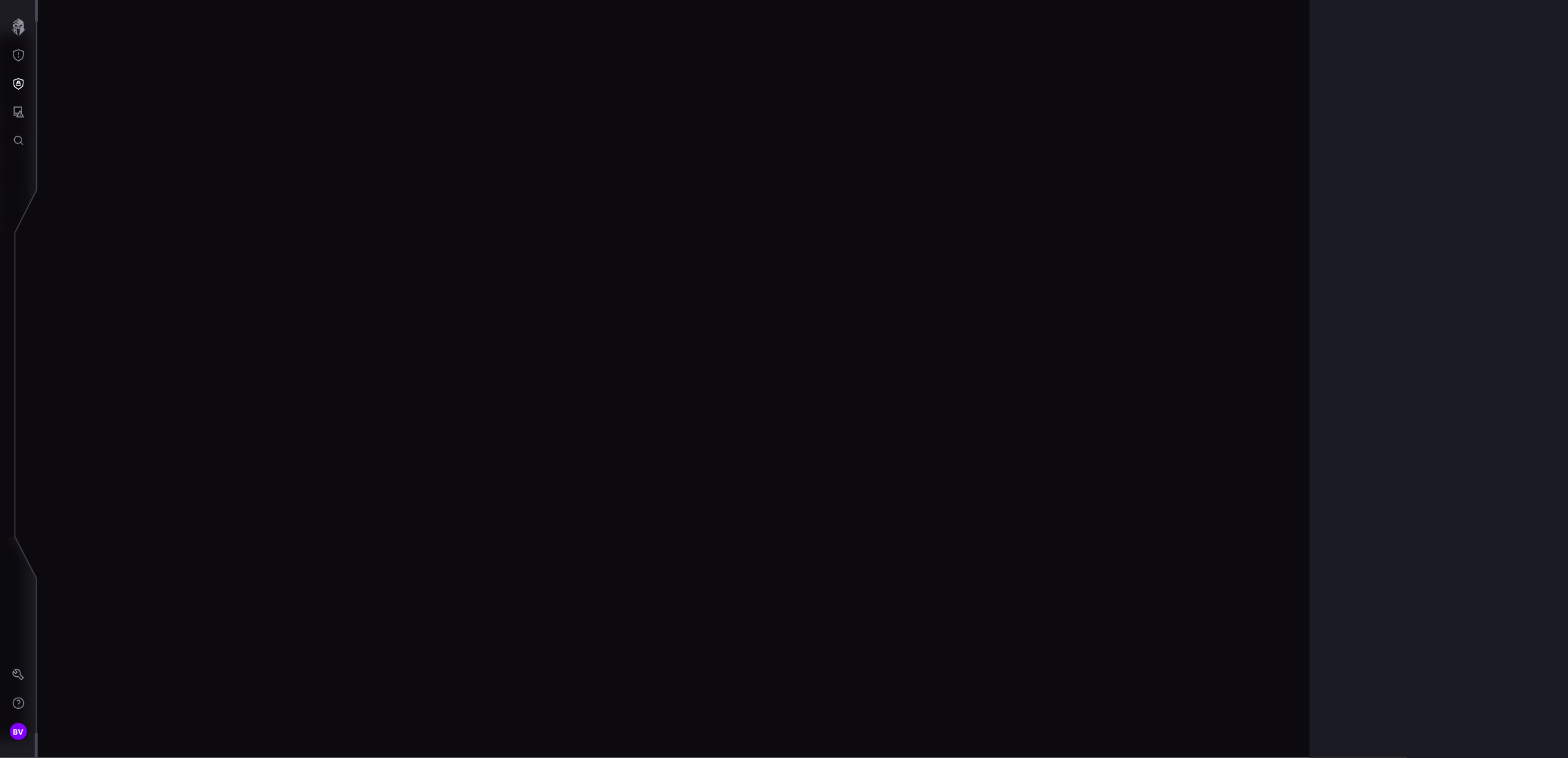
scroll to position [2529, 307]
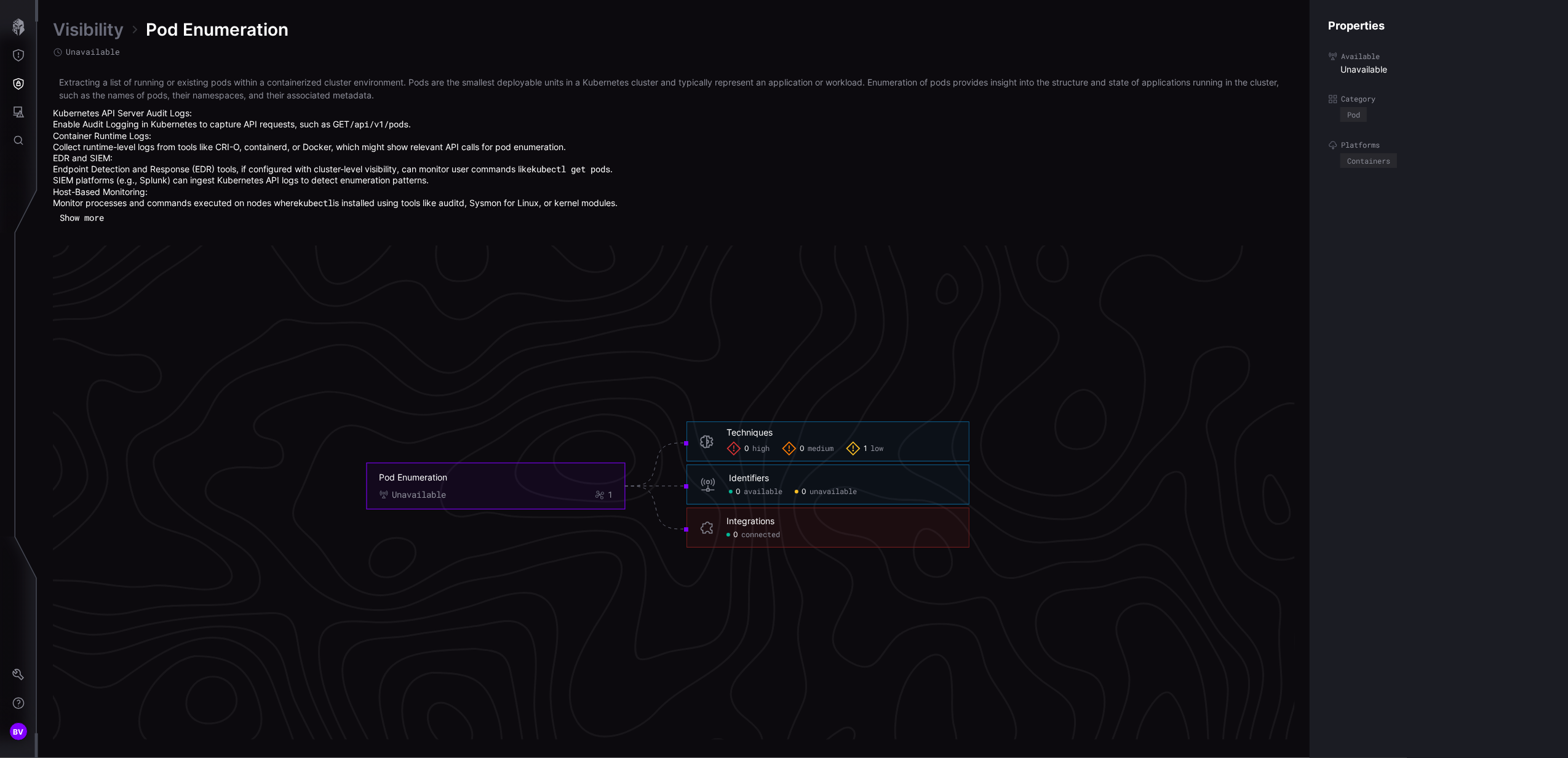
click at [876, 447] on span "low" at bounding box center [877, 448] width 13 height 10
